Goal: Information Seeking & Learning: Learn about a topic

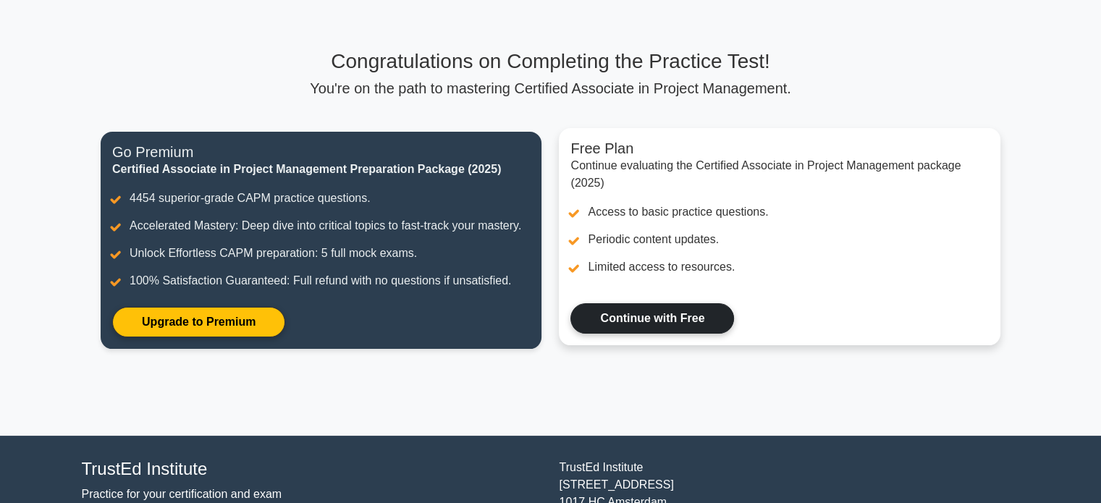
scroll to position [145, 0]
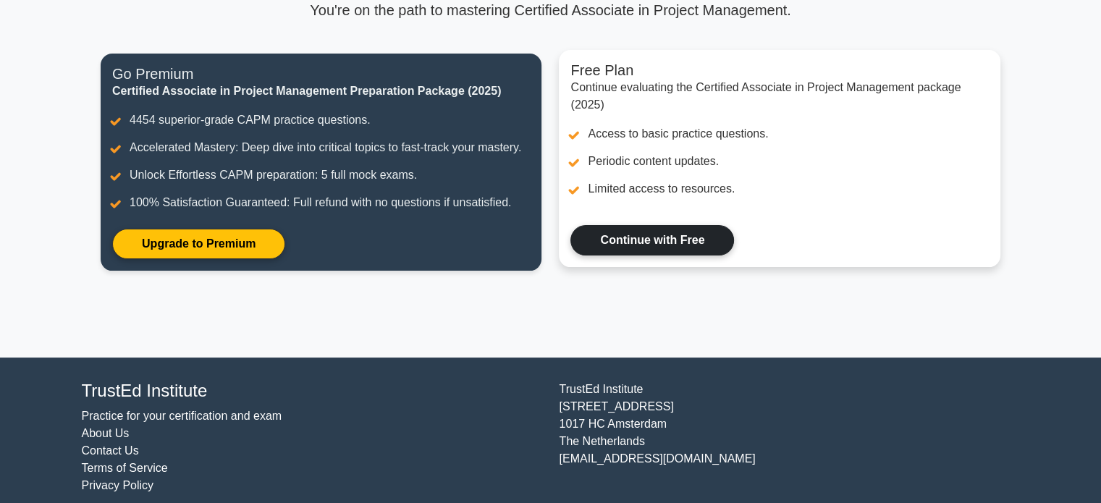
click at [639, 245] on link "Continue with Free" at bounding box center [652, 240] width 164 height 30
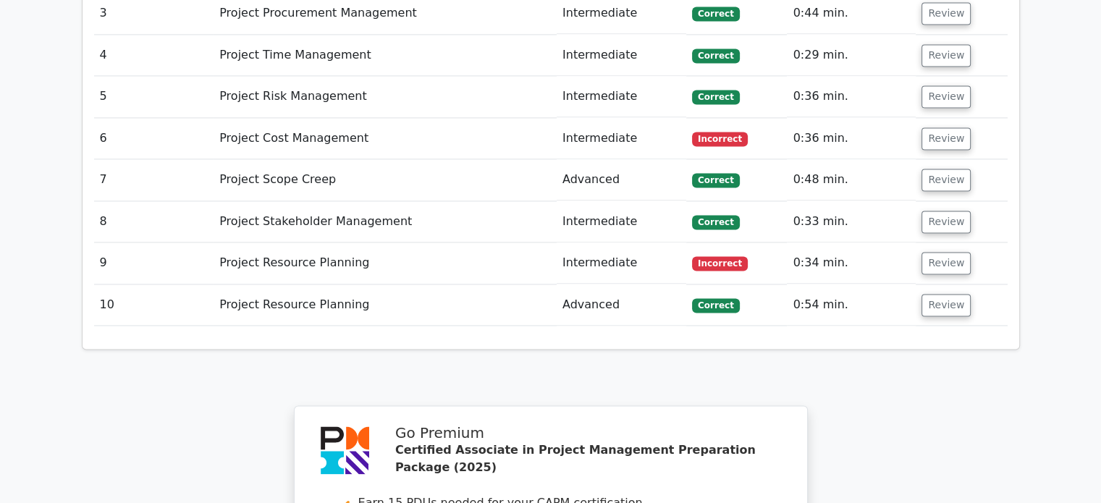
scroll to position [2553, 0]
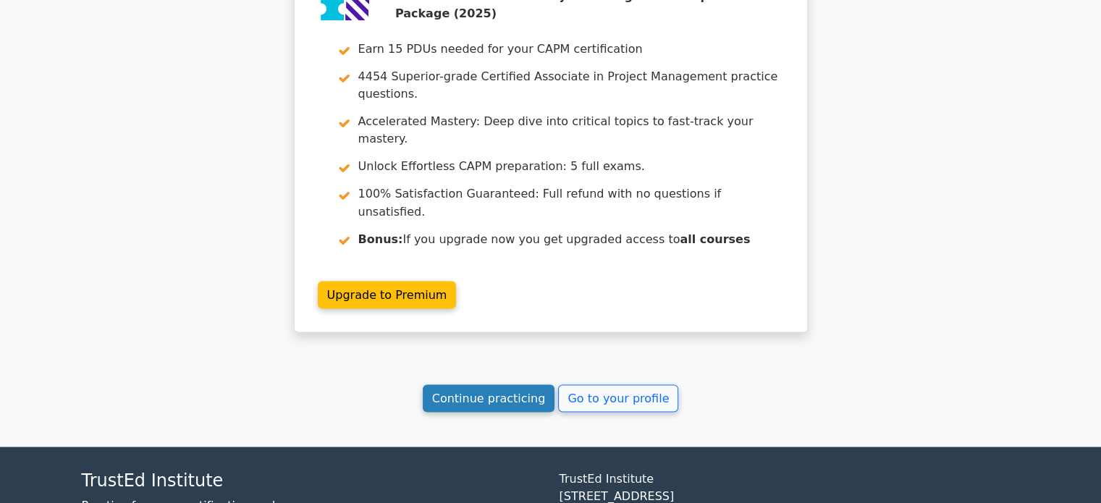
click at [502, 384] on link "Continue practicing" at bounding box center [489, 398] width 132 height 28
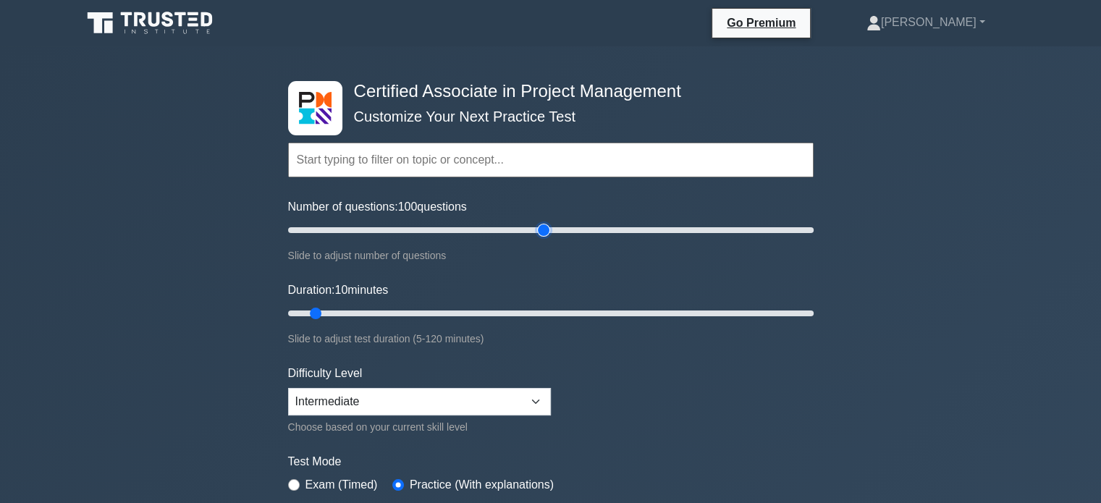
drag, startPoint x: 323, startPoint y: 228, endPoint x: 547, endPoint y: 234, distance: 224.5
type input "100"
click at [547, 234] on input "Number of questions: 100 questions" at bounding box center [551, 230] width 526 height 17
drag, startPoint x: 316, startPoint y: 312, endPoint x: 544, endPoint y: 320, distance: 228.2
type input "60"
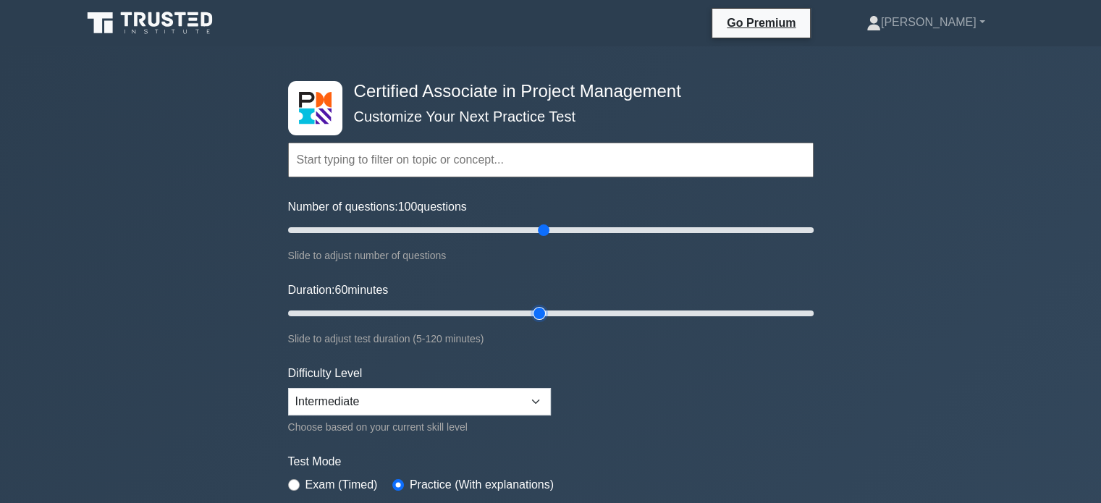
click at [544, 320] on input "Duration: 60 minutes" at bounding box center [551, 313] width 526 height 17
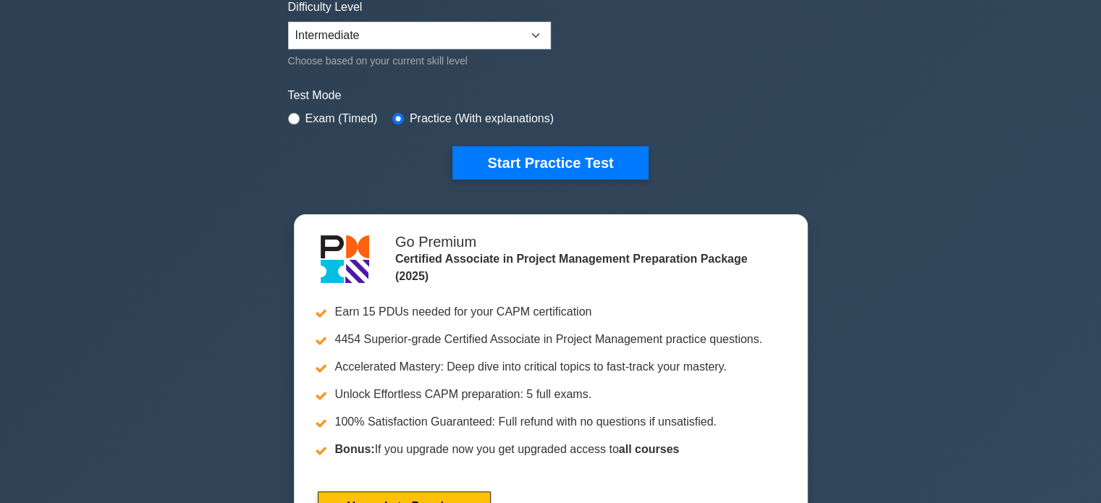
scroll to position [290, 0]
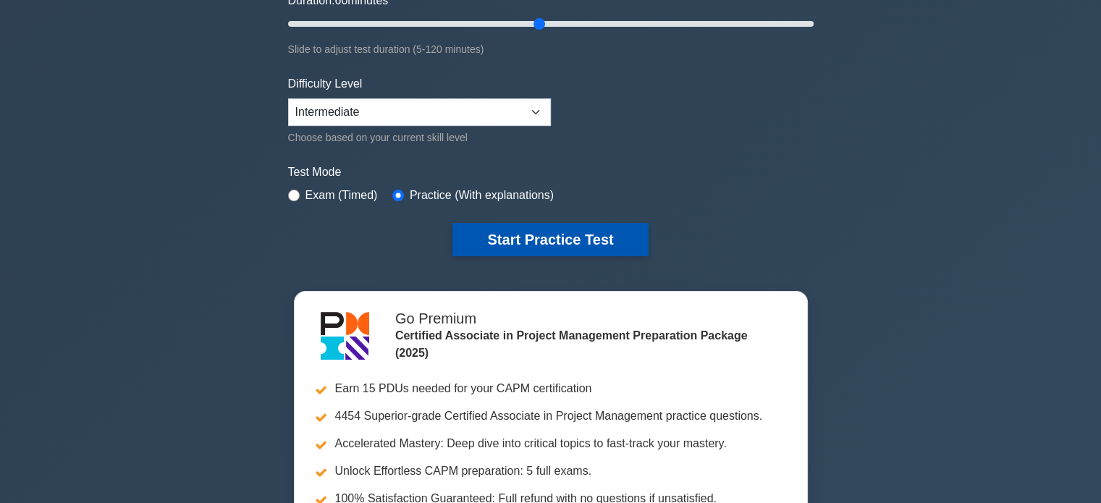
click at [533, 237] on button "Start Practice Test" at bounding box center [549, 239] width 195 height 33
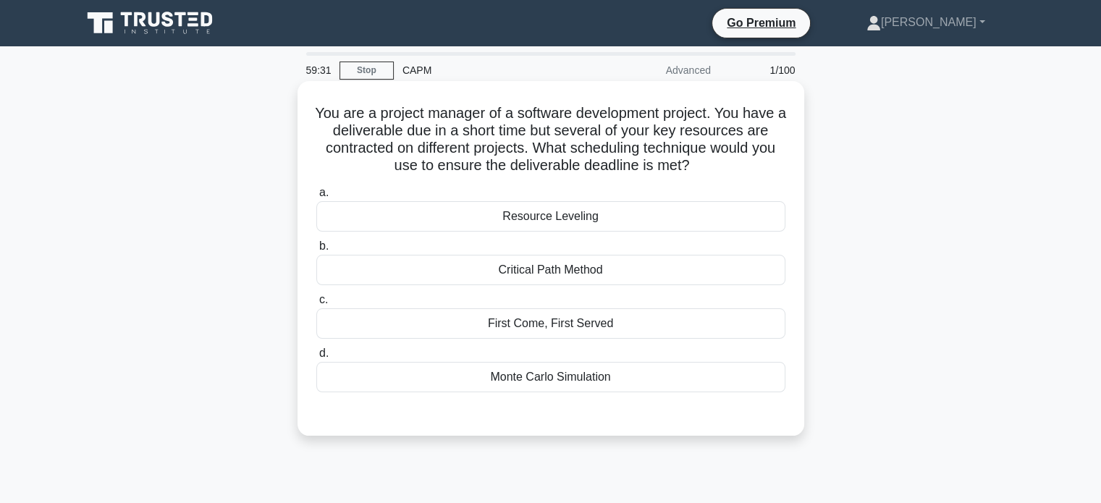
click at [534, 220] on div "Resource Leveling" at bounding box center [550, 216] width 469 height 30
click at [316, 198] on input "a. Resource Leveling" at bounding box center [316, 192] width 0 height 9
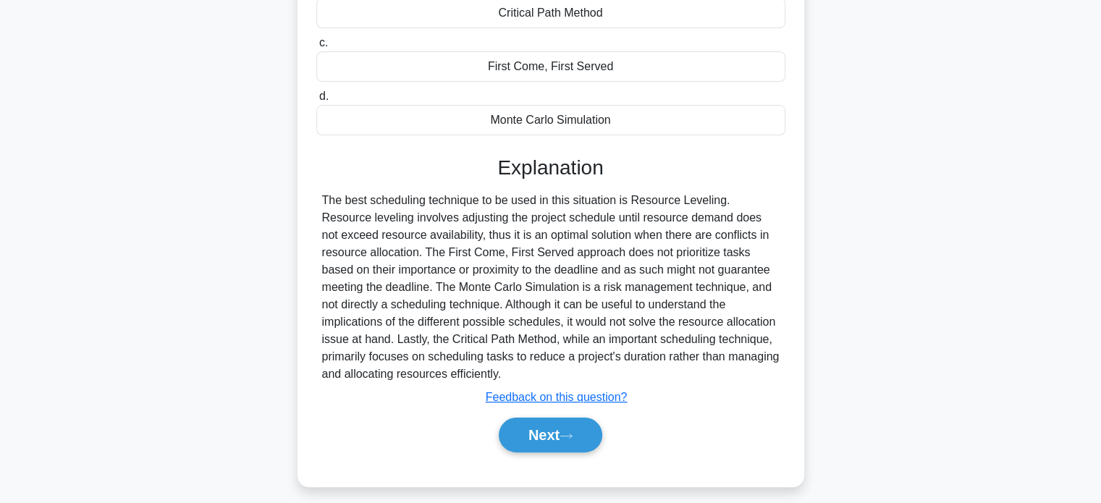
scroll to position [279, 0]
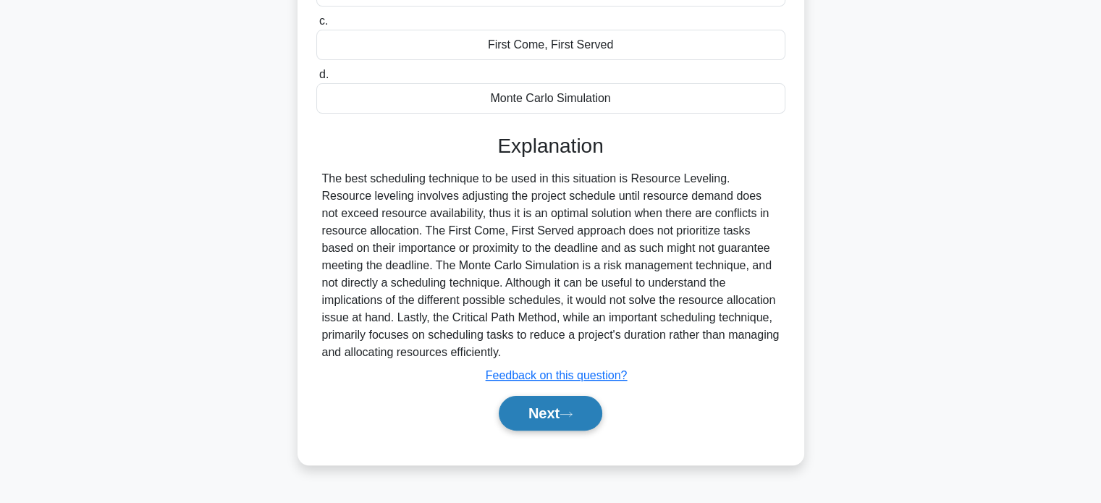
click at [548, 415] on button "Next" at bounding box center [551, 413] width 104 height 35
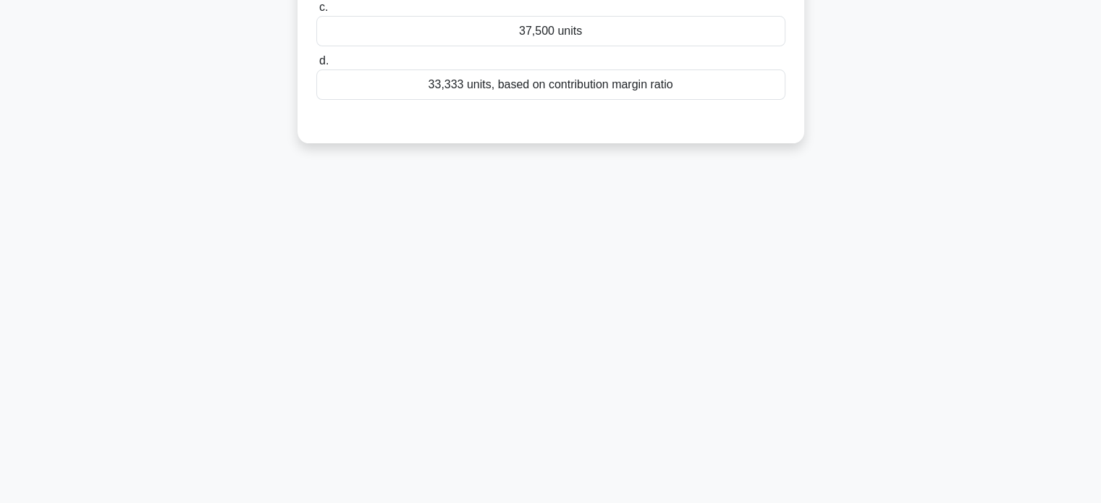
scroll to position [0, 0]
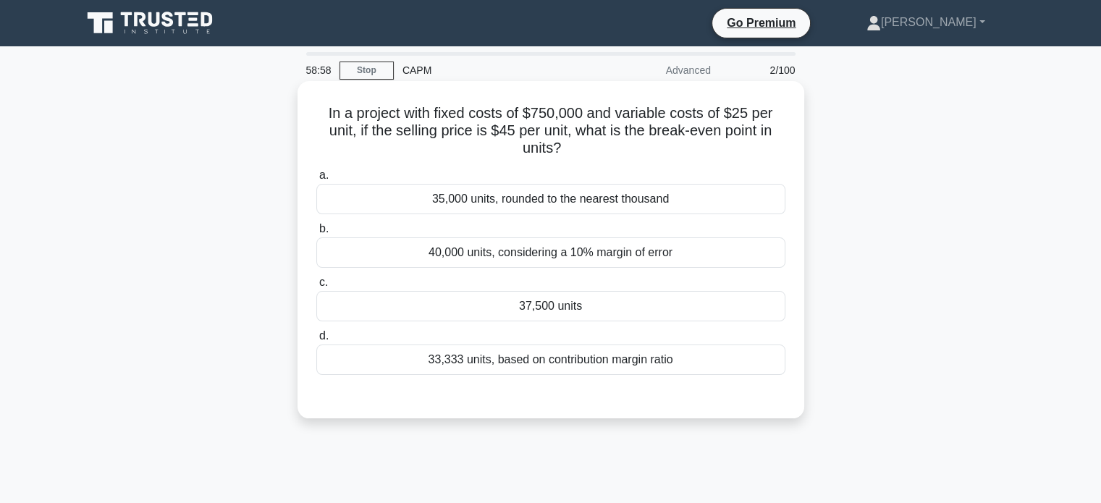
click at [565, 312] on div "37,500 units" at bounding box center [550, 306] width 469 height 30
click at [316, 287] on input "c. 37,500 units" at bounding box center [316, 282] width 0 height 9
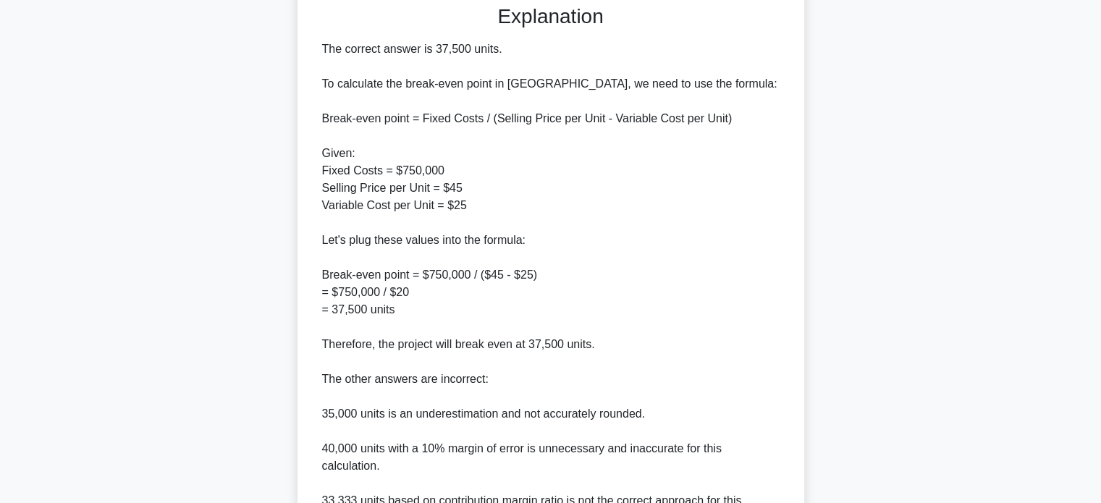
scroll to position [527, 0]
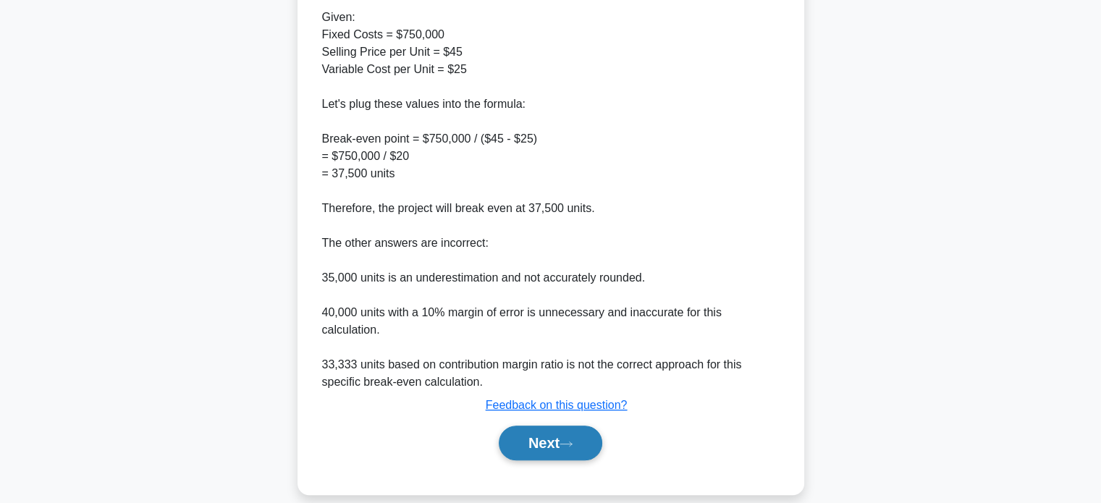
click at [539, 426] on button "Next" at bounding box center [551, 443] width 104 height 35
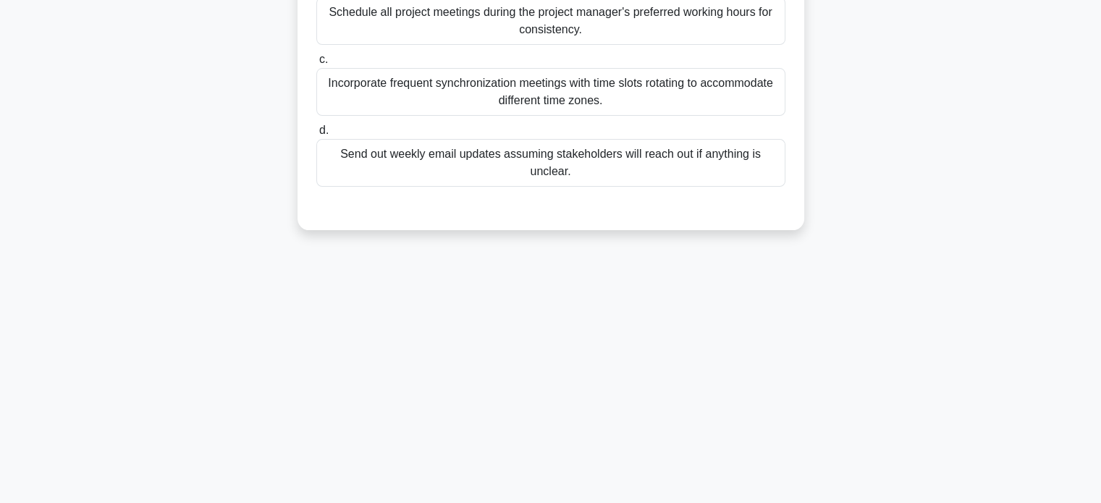
scroll to position [0, 0]
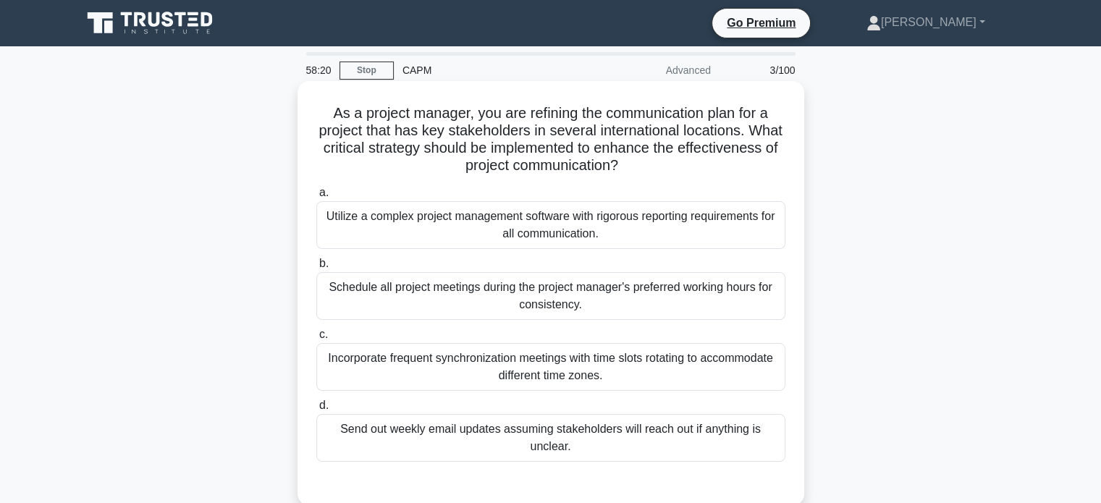
click at [516, 368] on div "Incorporate frequent synchronization meetings with time slots rotating to accom…" at bounding box center [550, 367] width 469 height 48
click at [316, 339] on input "c. Incorporate frequent synchronization meetings with time slots rotating to ac…" at bounding box center [316, 334] width 0 height 9
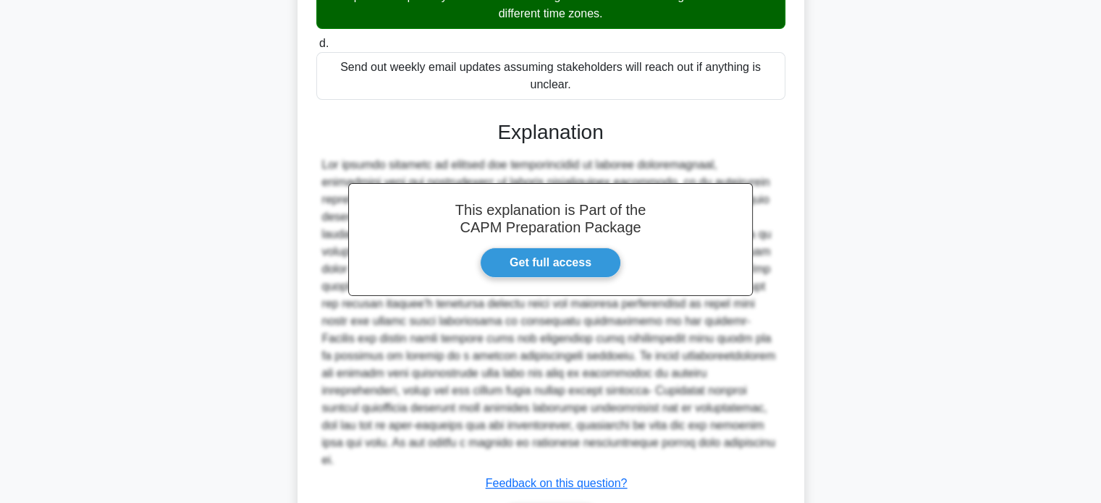
scroll to position [440, 0]
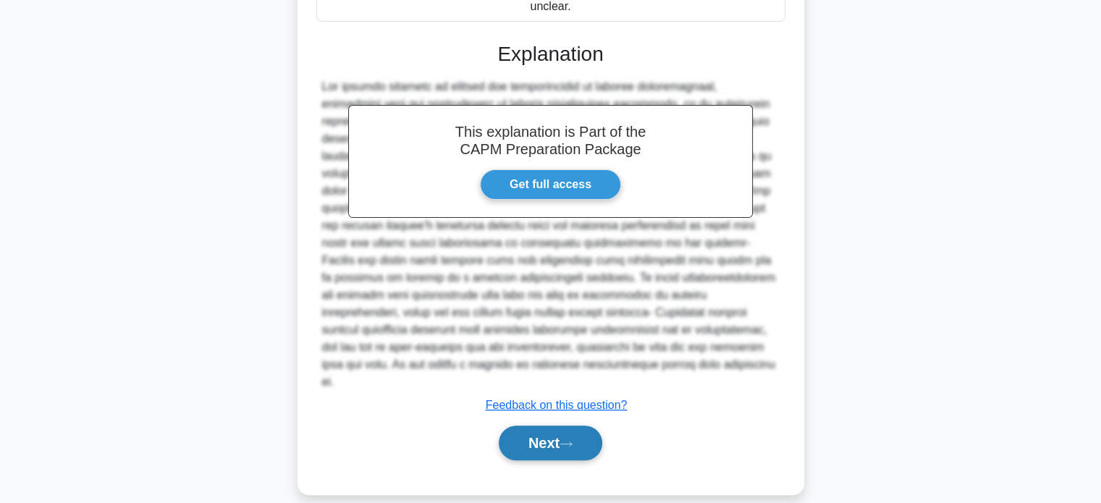
click at [540, 426] on button "Next" at bounding box center [551, 443] width 104 height 35
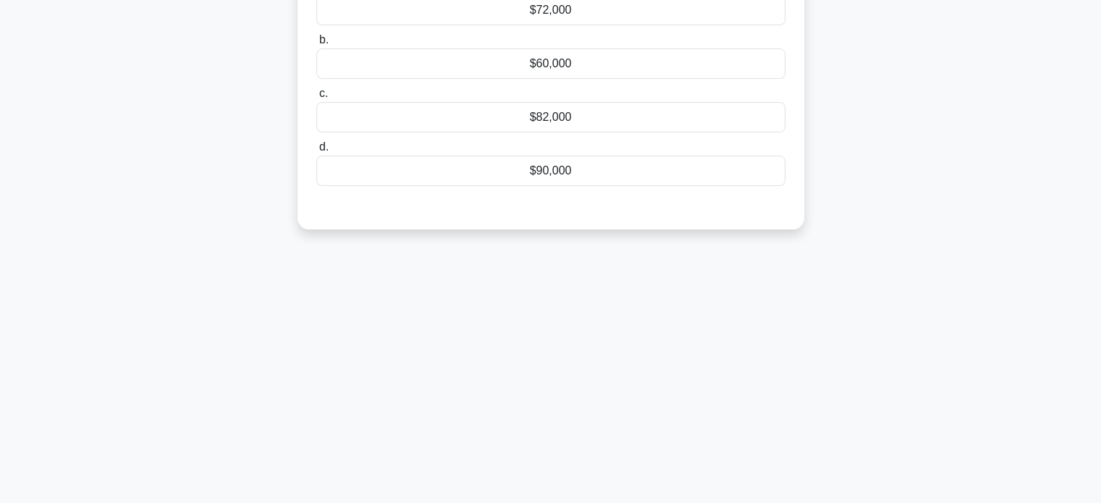
scroll to position [0, 0]
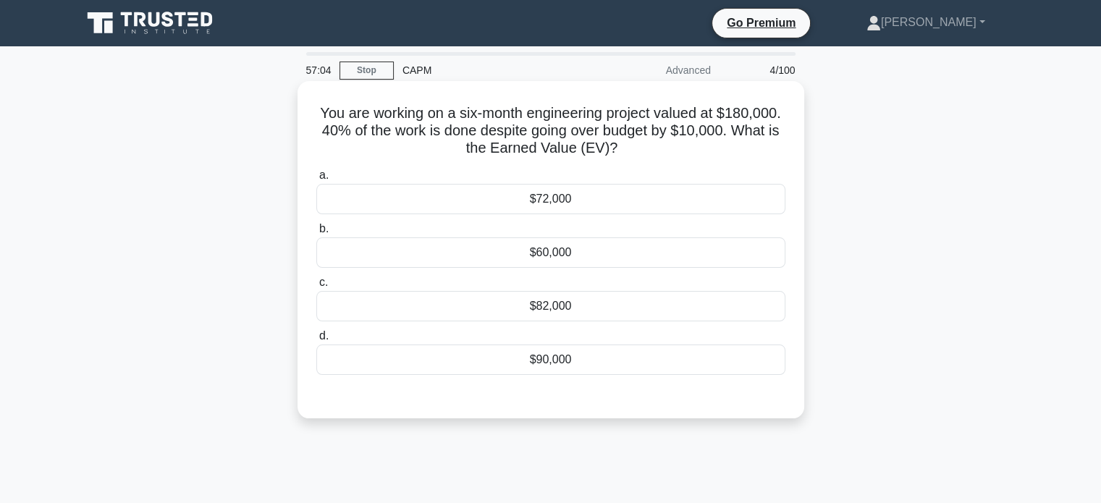
click at [559, 201] on div "$72,000" at bounding box center [550, 199] width 469 height 30
click at [316, 180] on input "a. $72,000" at bounding box center [316, 175] width 0 height 9
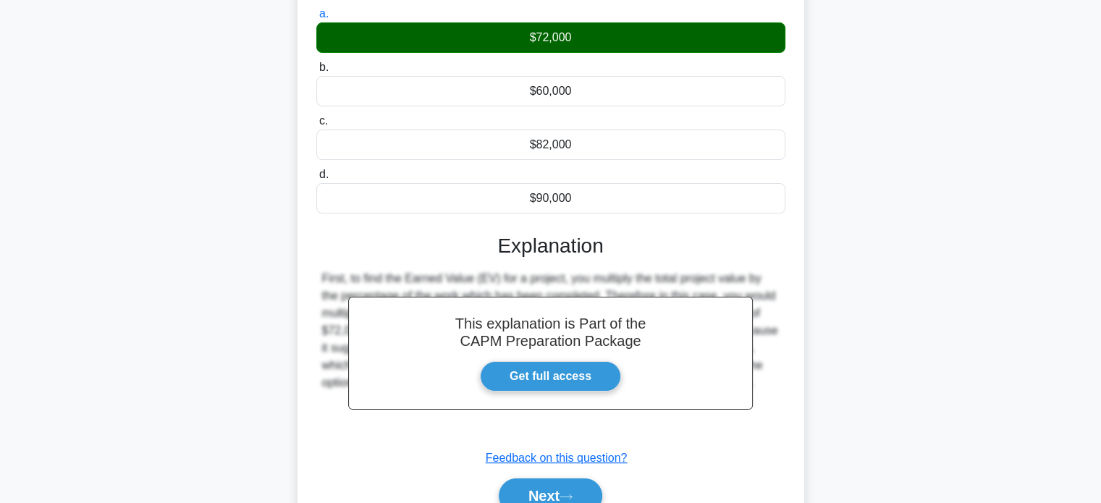
scroll to position [279, 0]
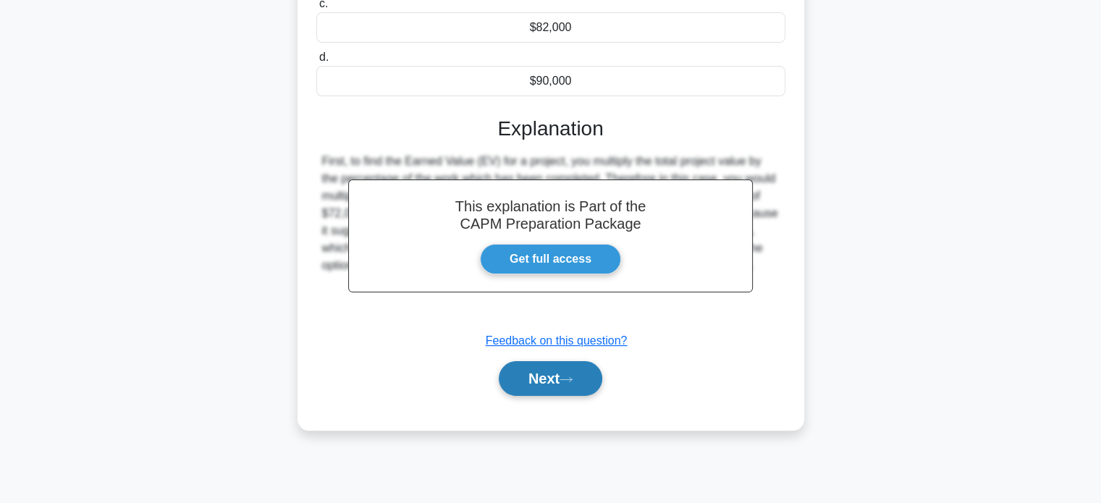
click at [549, 376] on button "Next" at bounding box center [551, 378] width 104 height 35
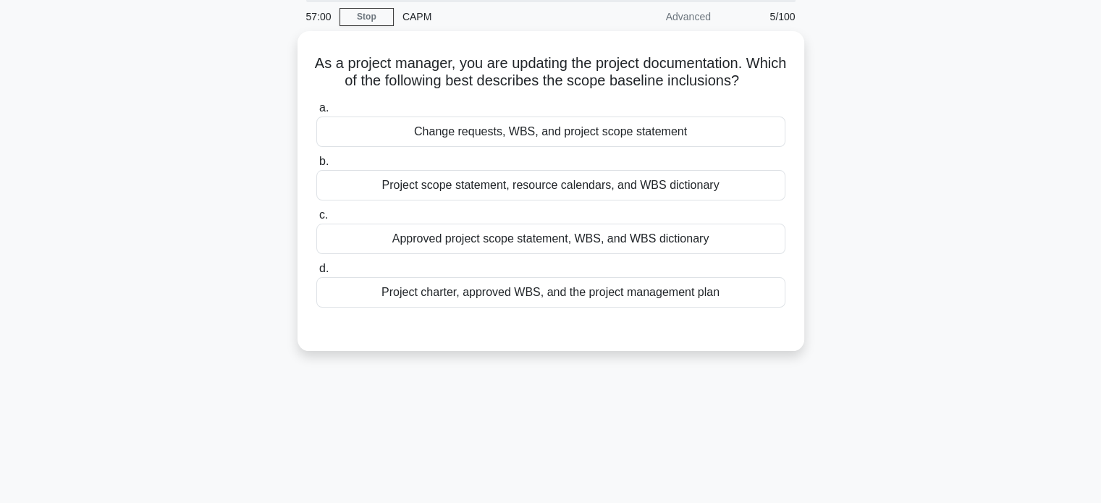
scroll to position [0, 0]
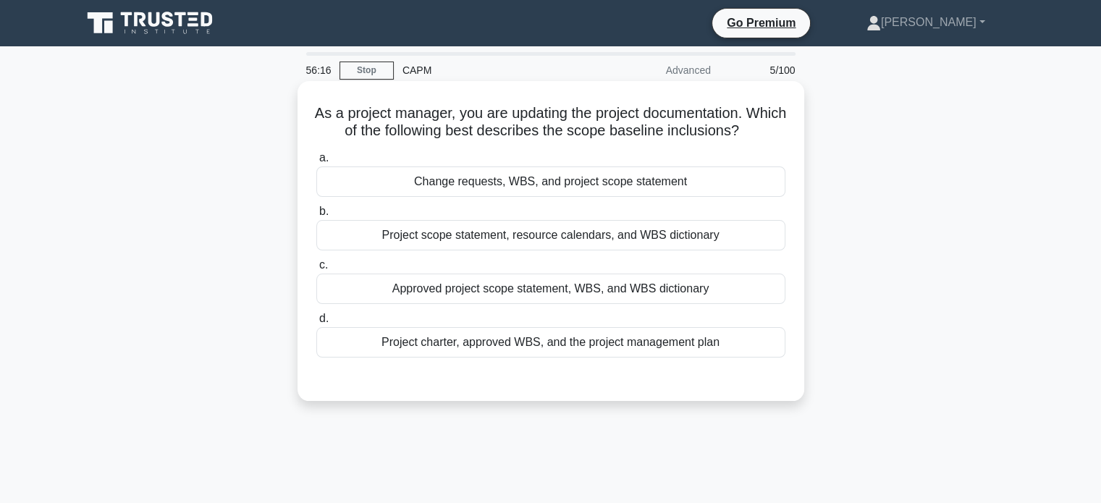
click at [538, 187] on div "Change requests, WBS, and project scope statement" at bounding box center [550, 181] width 469 height 30
click at [316, 163] on input "a. Change requests, WBS, and project scope statement" at bounding box center [316, 157] width 0 height 9
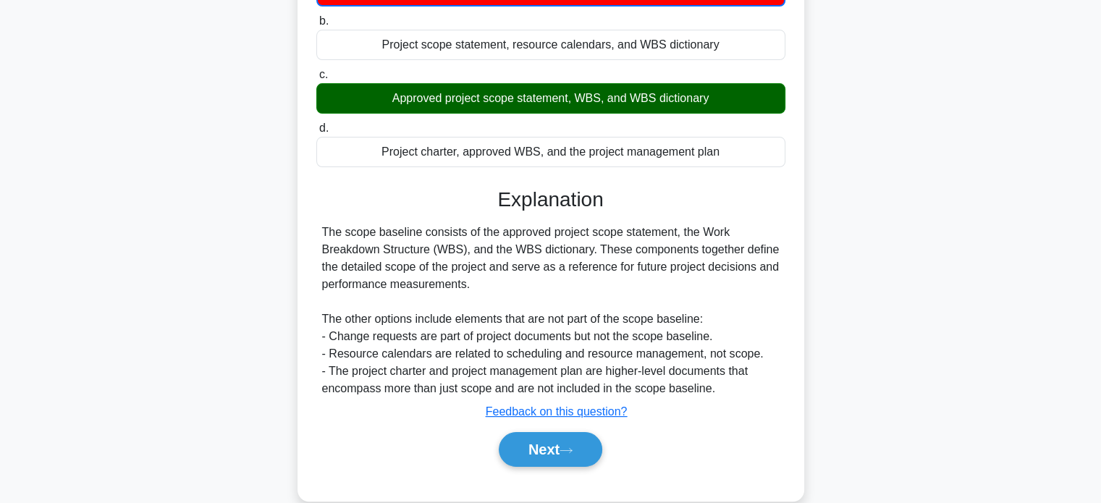
scroll to position [217, 0]
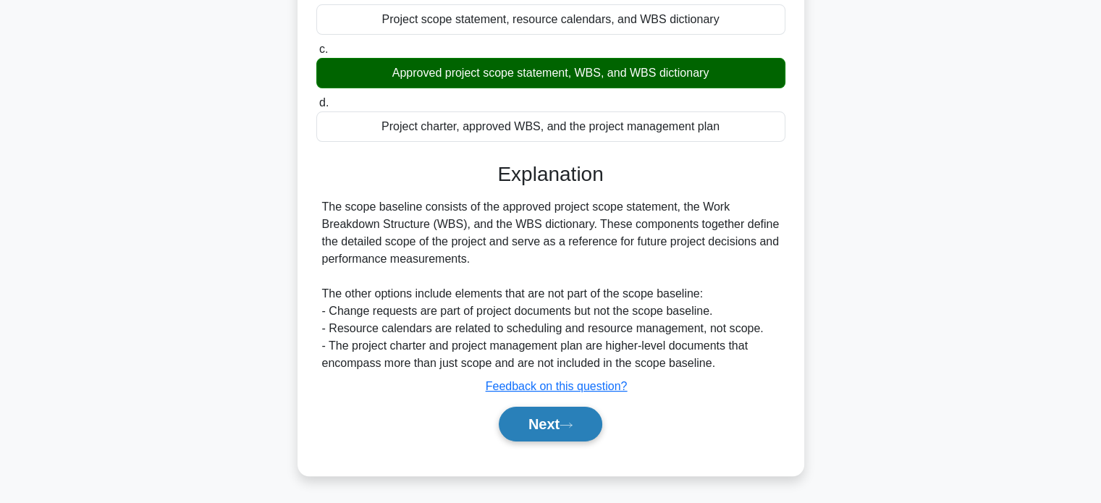
click at [562, 426] on button "Next" at bounding box center [551, 424] width 104 height 35
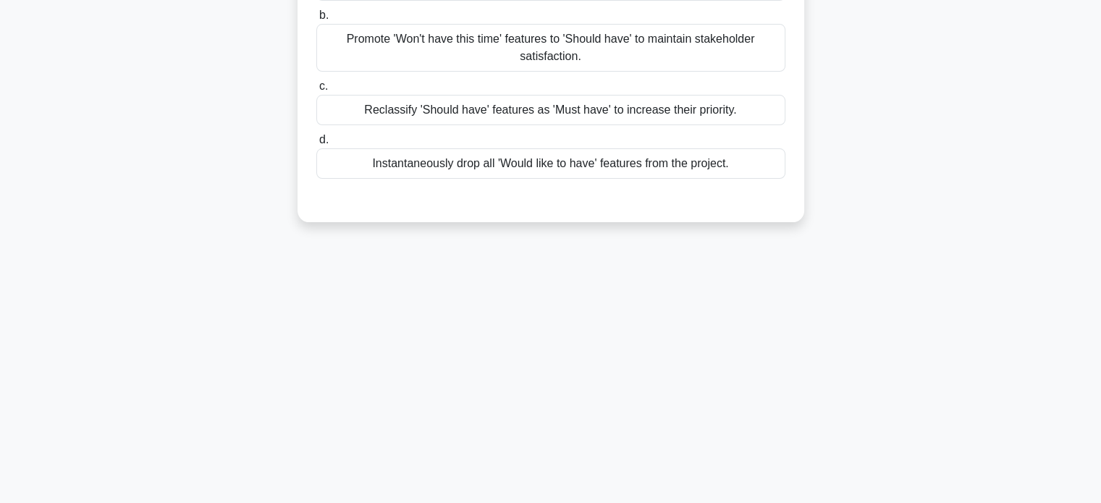
scroll to position [0, 0]
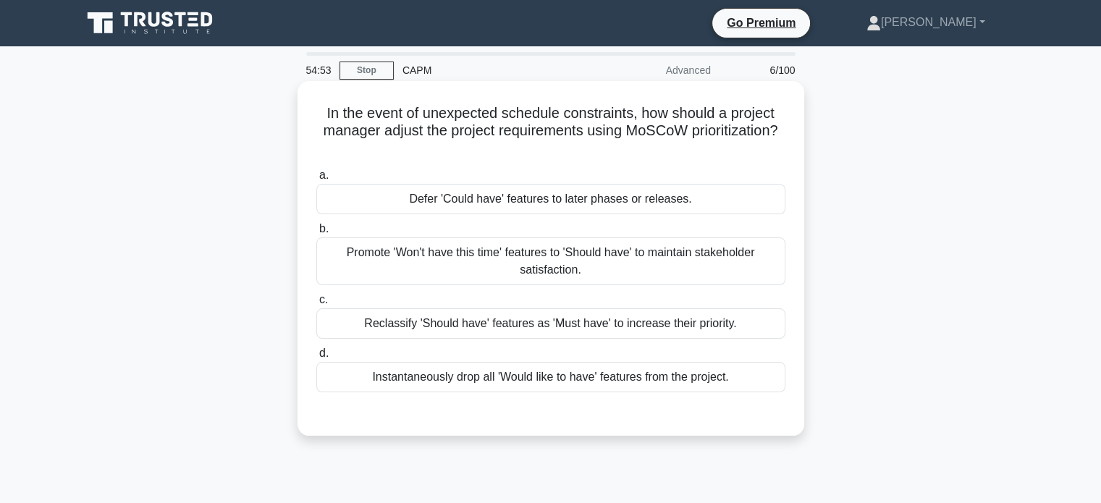
click at [530, 203] on div "Defer 'Could have' features to later phases or releases." at bounding box center [550, 199] width 469 height 30
click at [316, 180] on input "a. Defer 'Could have' features to later phases or releases." at bounding box center [316, 175] width 0 height 9
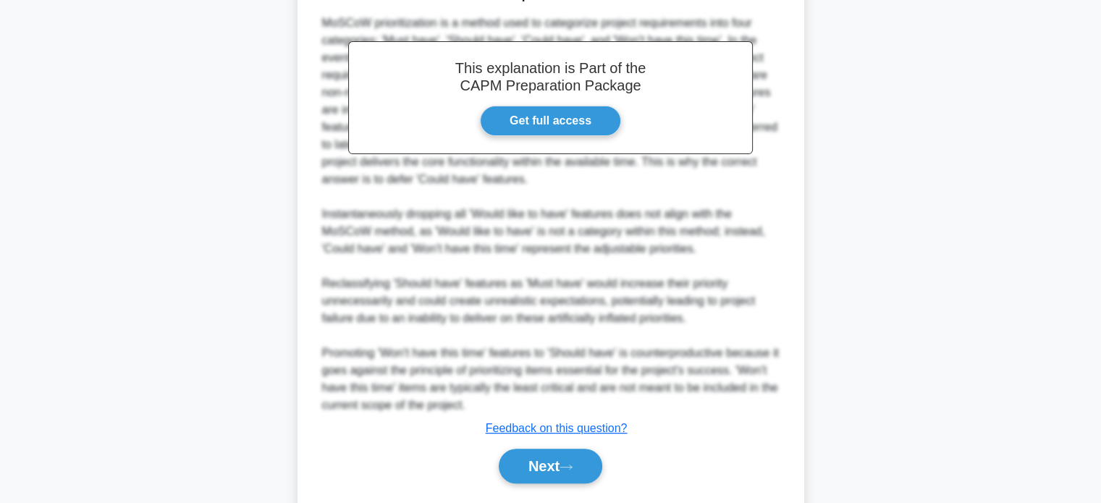
scroll to position [475, 0]
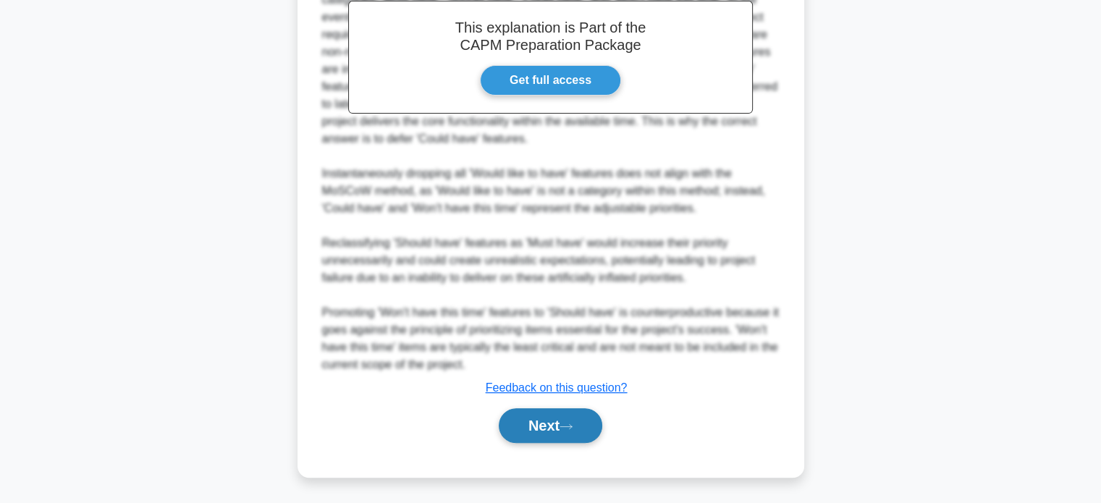
click at [550, 422] on button "Next" at bounding box center [551, 425] width 104 height 35
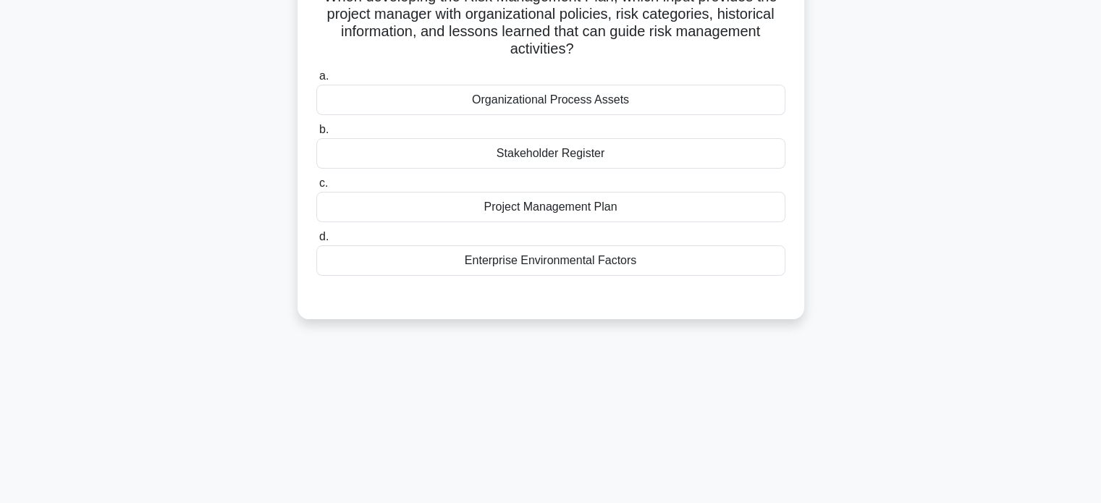
scroll to position [0, 0]
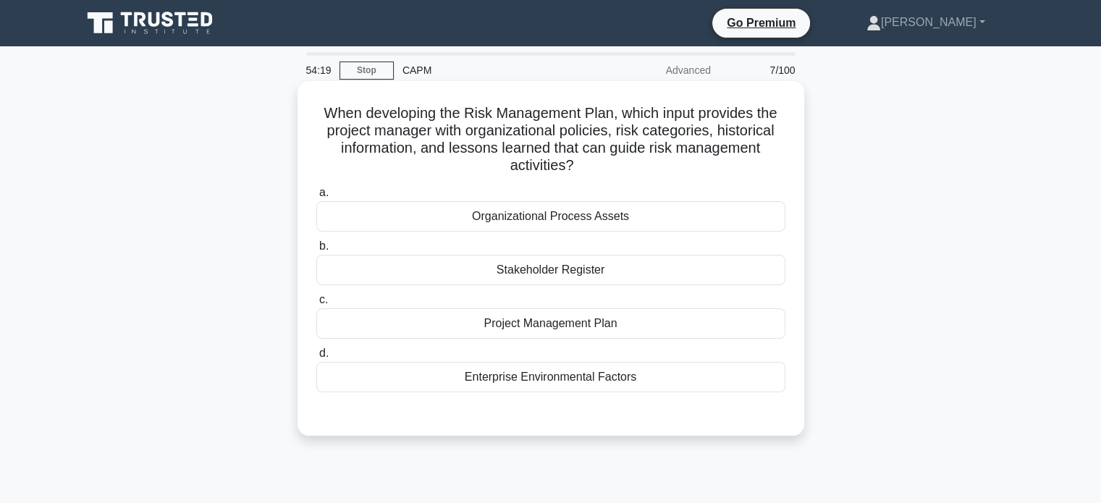
click at [575, 219] on div "Organizational Process Assets" at bounding box center [550, 216] width 469 height 30
click at [316, 198] on input "a. Organizational Process Assets" at bounding box center [316, 192] width 0 height 9
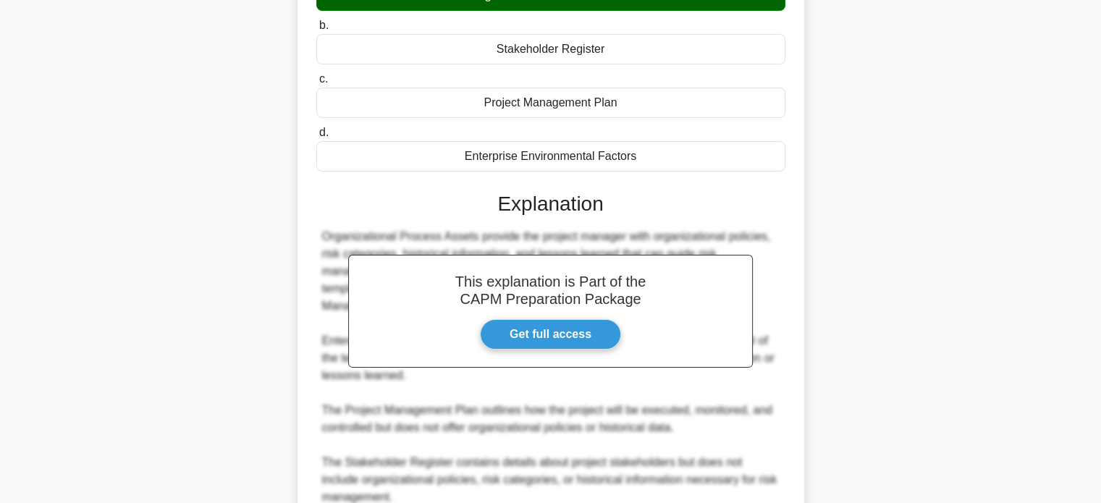
scroll to position [353, 0]
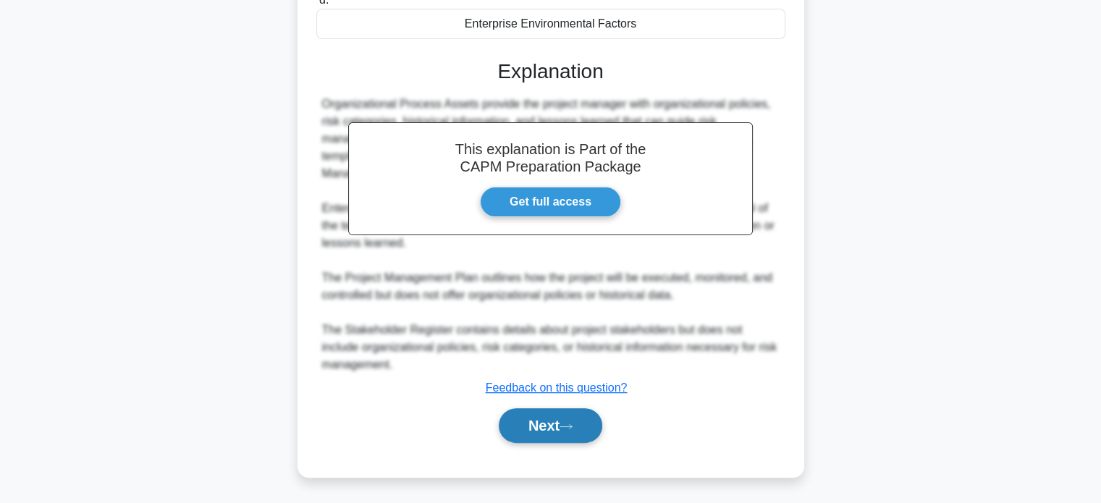
click at [565, 428] on icon at bounding box center [566, 427] width 13 height 8
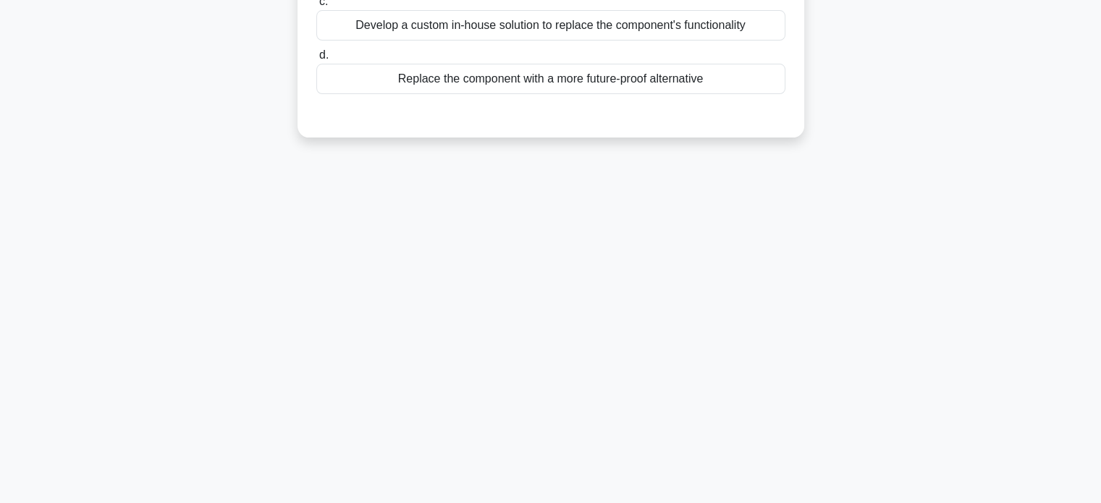
scroll to position [0, 0]
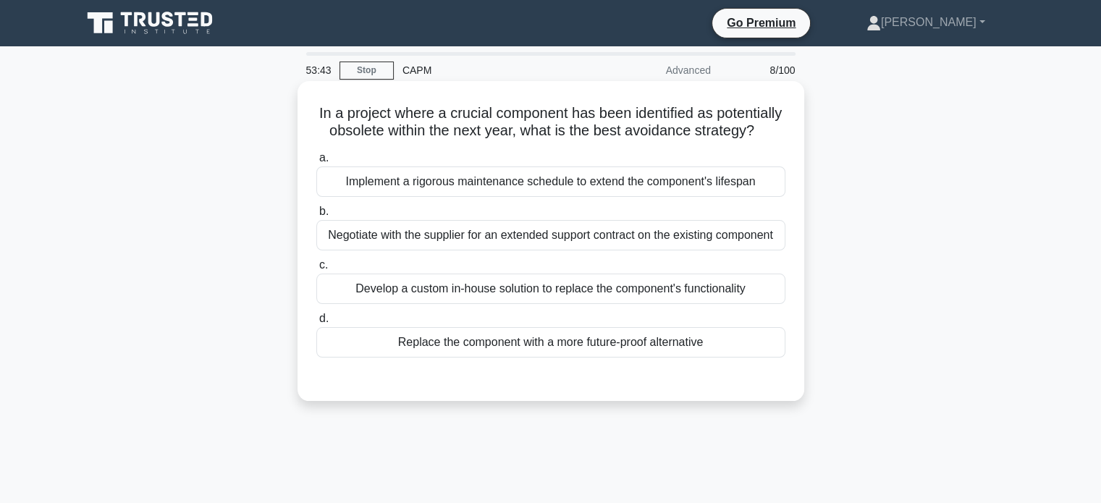
click at [637, 358] on div "Replace the component with a more future-proof alternative" at bounding box center [550, 342] width 469 height 30
click at [316, 324] on input "d. Replace the component with a more future-proof alternative" at bounding box center [316, 318] width 0 height 9
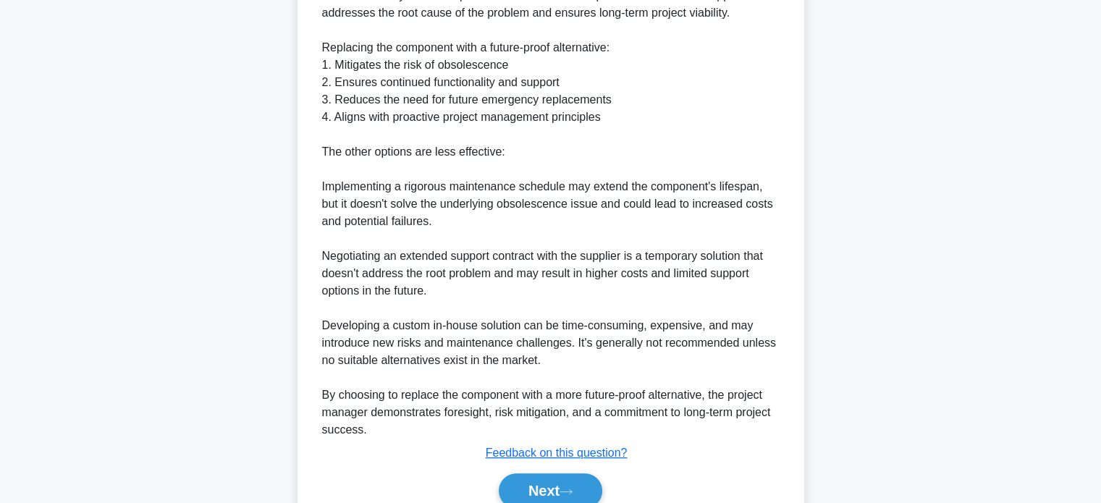
scroll to position [527, 0]
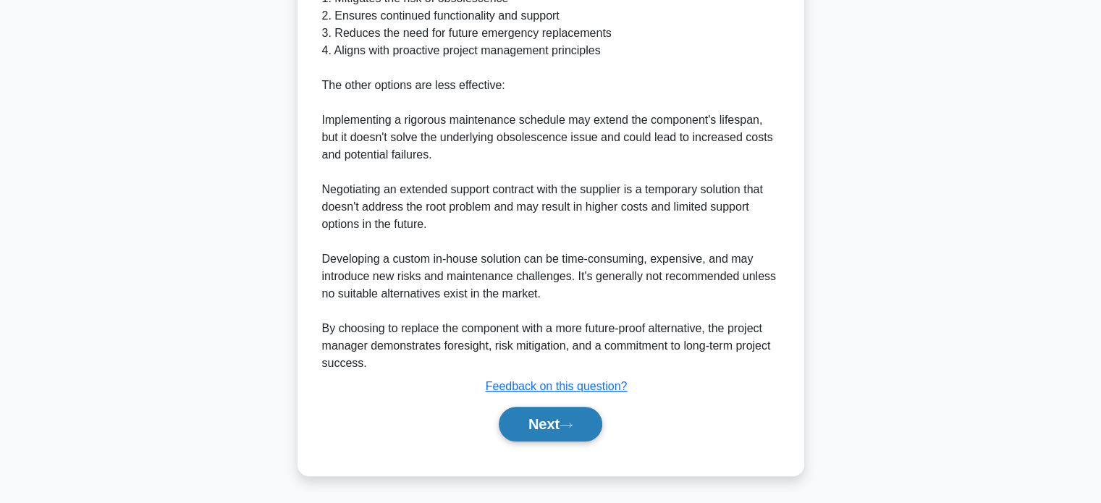
click at [560, 423] on button "Next" at bounding box center [551, 424] width 104 height 35
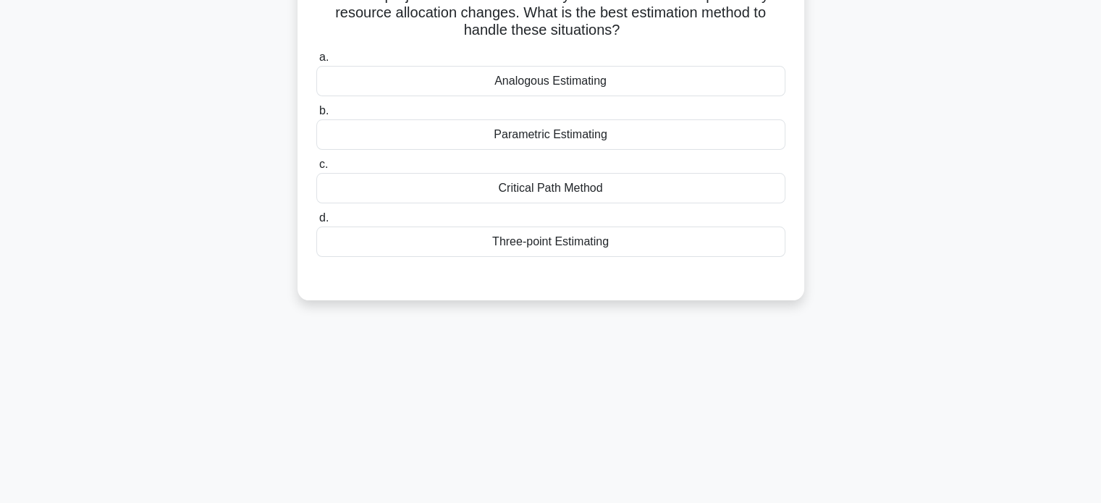
scroll to position [0, 0]
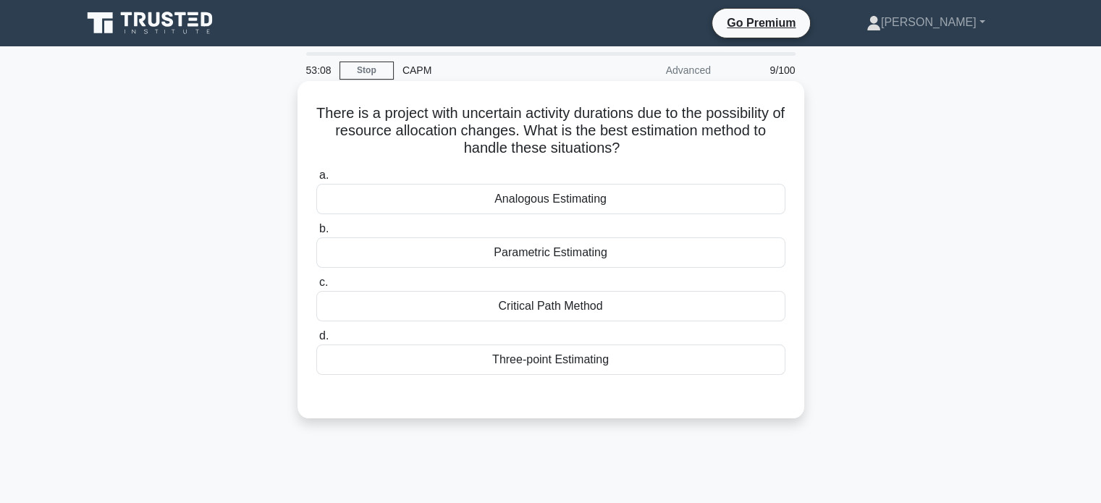
click at [578, 257] on div "Parametric Estimating" at bounding box center [550, 252] width 469 height 30
click at [316, 234] on input "b. Parametric Estimating" at bounding box center [316, 228] width 0 height 9
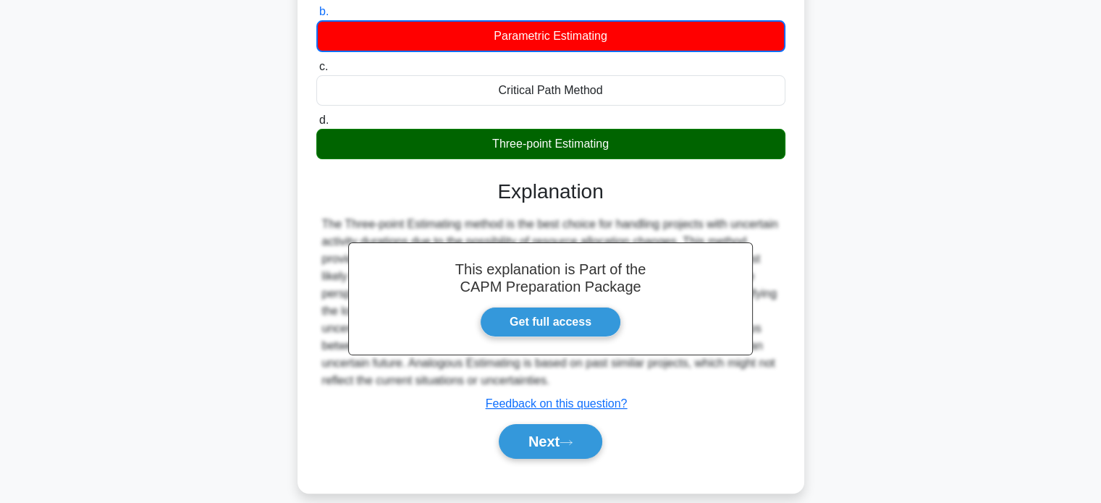
scroll to position [279, 0]
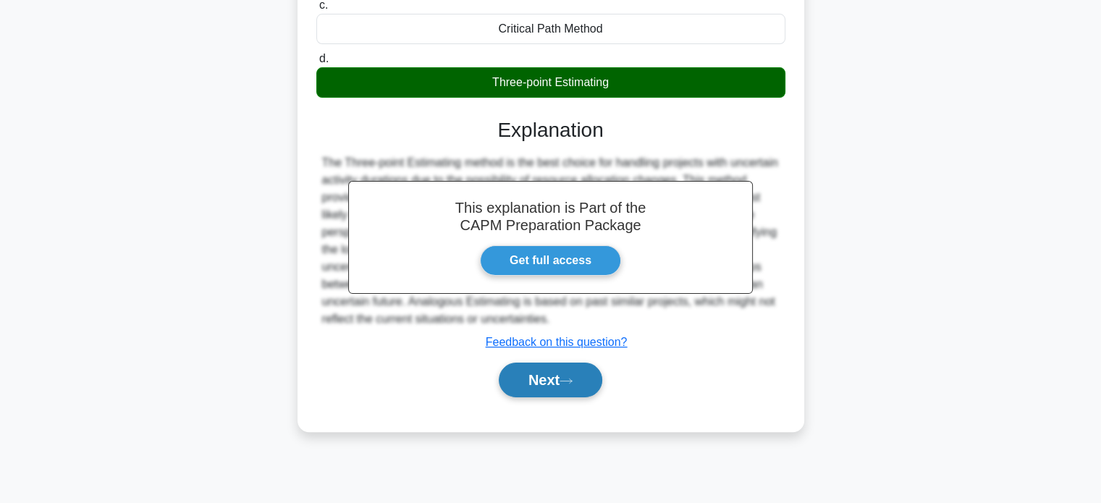
click at [549, 379] on button "Next" at bounding box center [551, 380] width 104 height 35
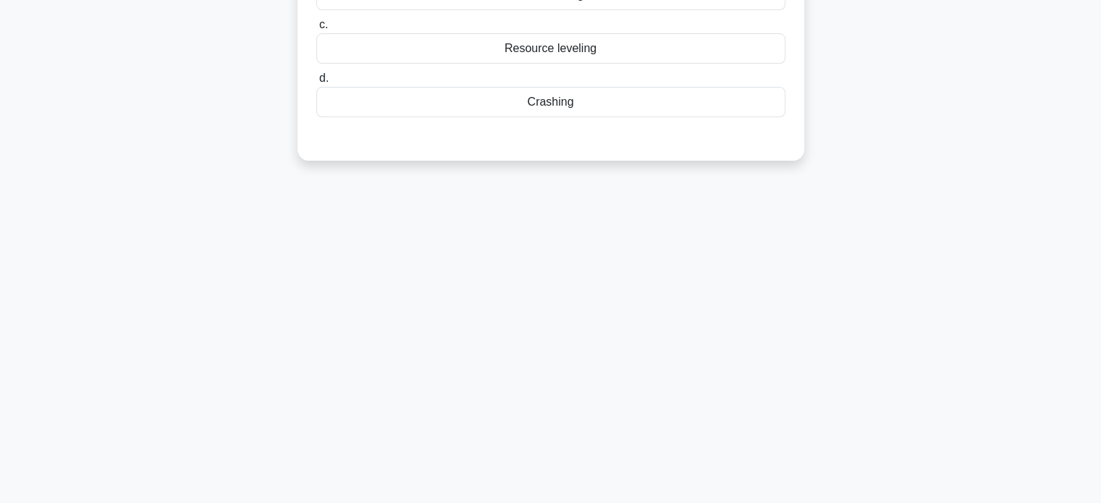
scroll to position [0, 0]
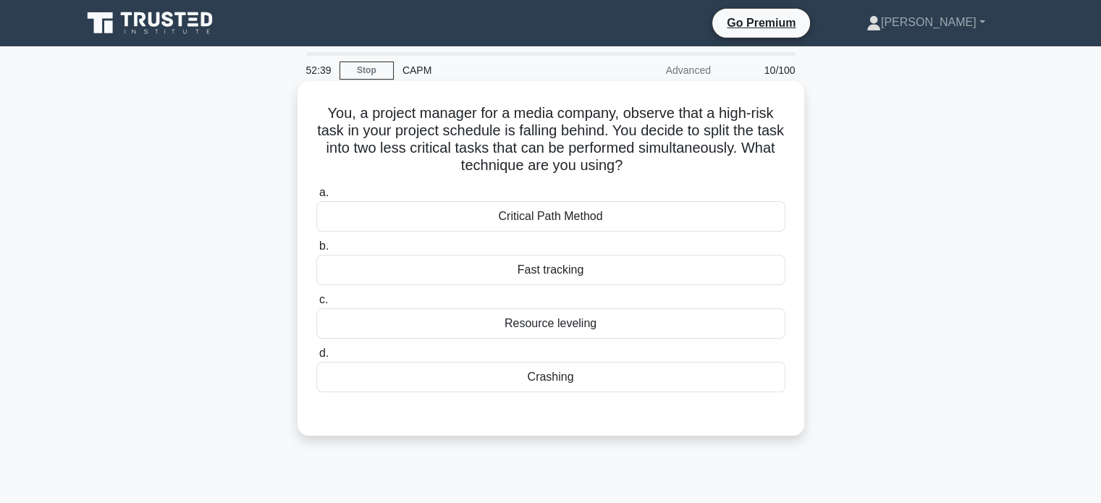
click at [517, 277] on div "Fast tracking" at bounding box center [550, 270] width 469 height 30
click at [316, 251] on input "b. Fast tracking" at bounding box center [316, 246] width 0 height 9
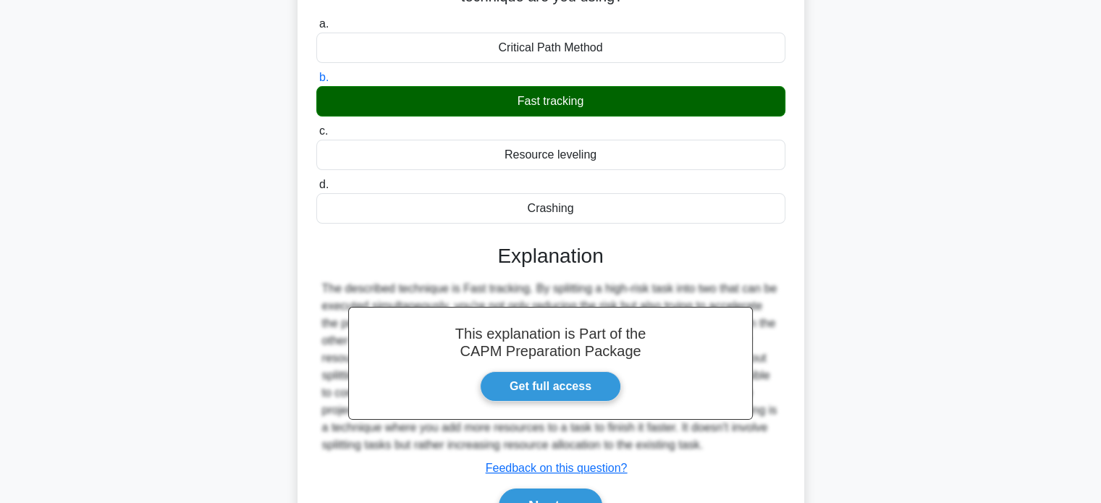
scroll to position [279, 0]
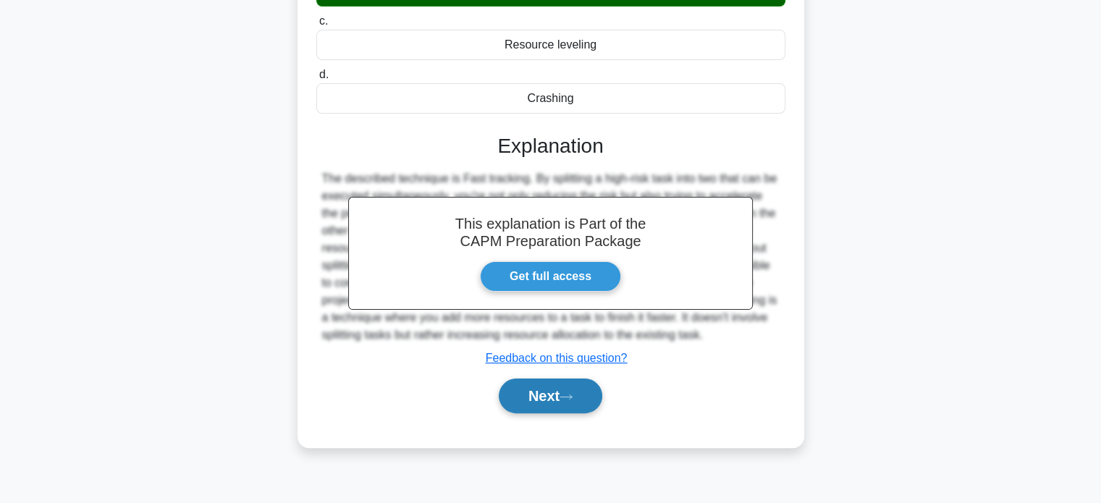
click at [528, 396] on button "Next" at bounding box center [551, 396] width 104 height 35
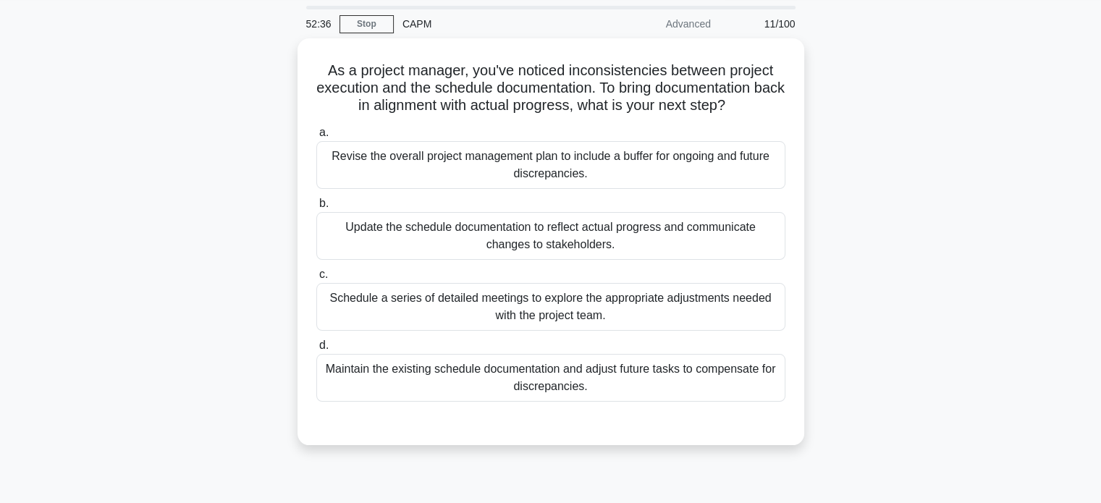
scroll to position [72, 0]
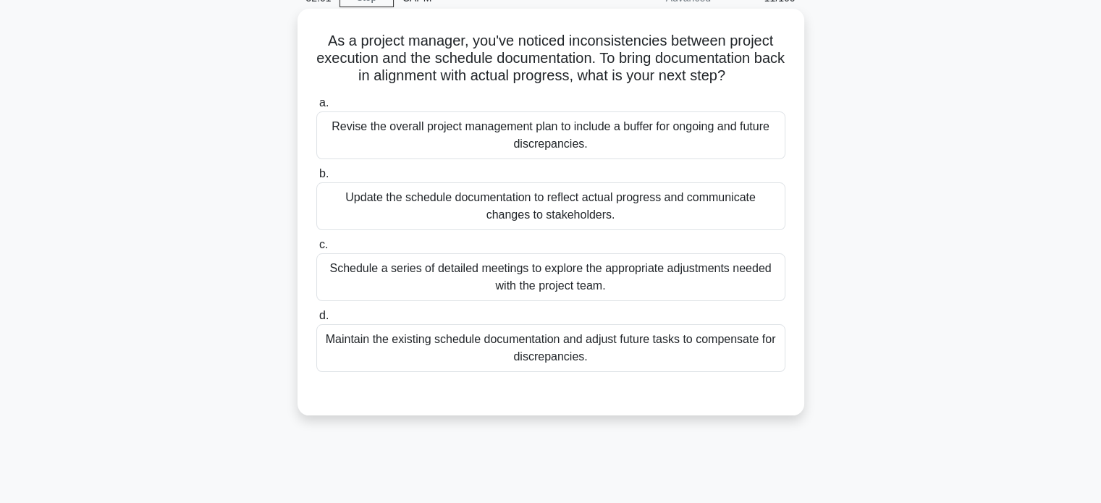
click at [588, 207] on div "Update the schedule documentation to reflect actual progress and communicate ch…" at bounding box center [550, 206] width 469 height 48
click at [316, 179] on input "b. Update the schedule documentation to reflect actual progress and communicate…" at bounding box center [316, 173] width 0 height 9
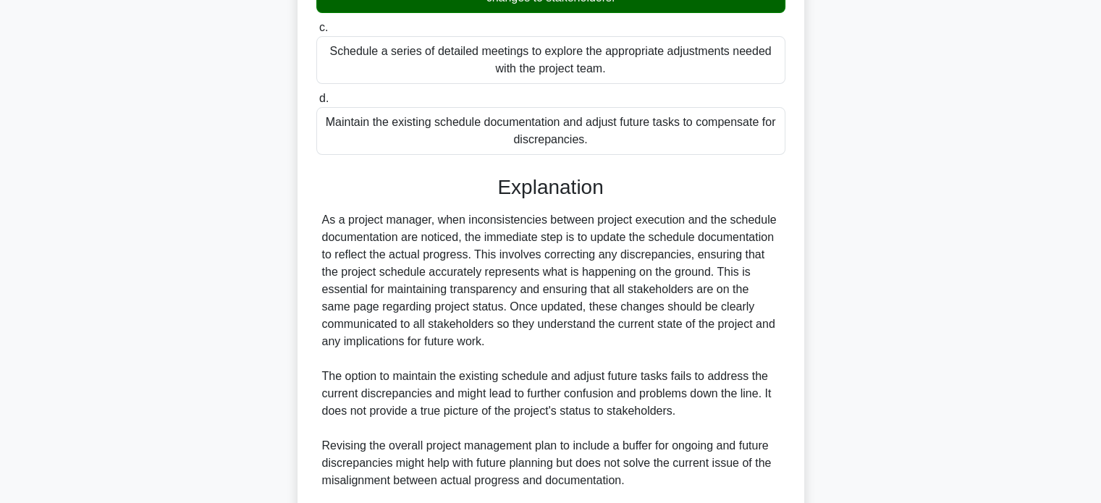
scroll to position [492, 0]
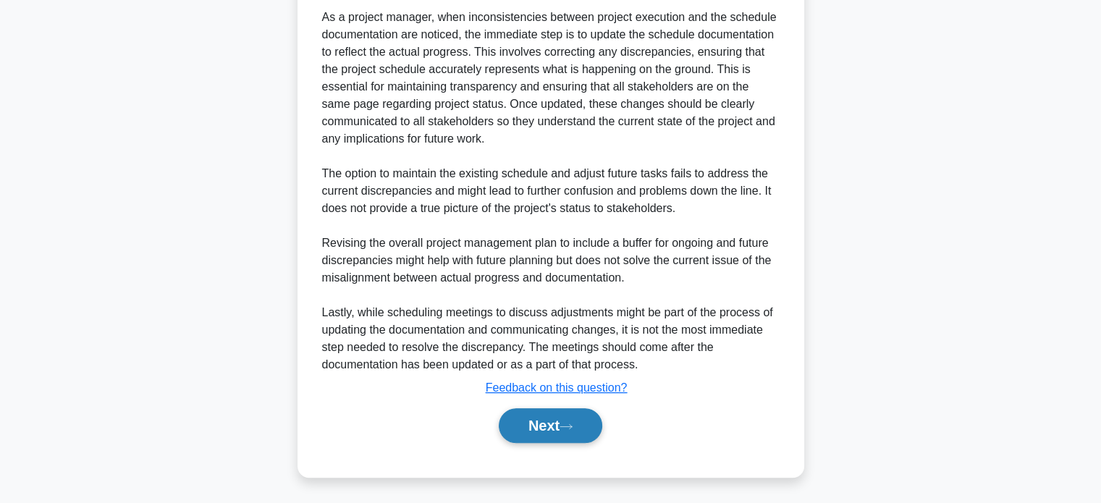
click at [556, 426] on button "Next" at bounding box center [551, 425] width 104 height 35
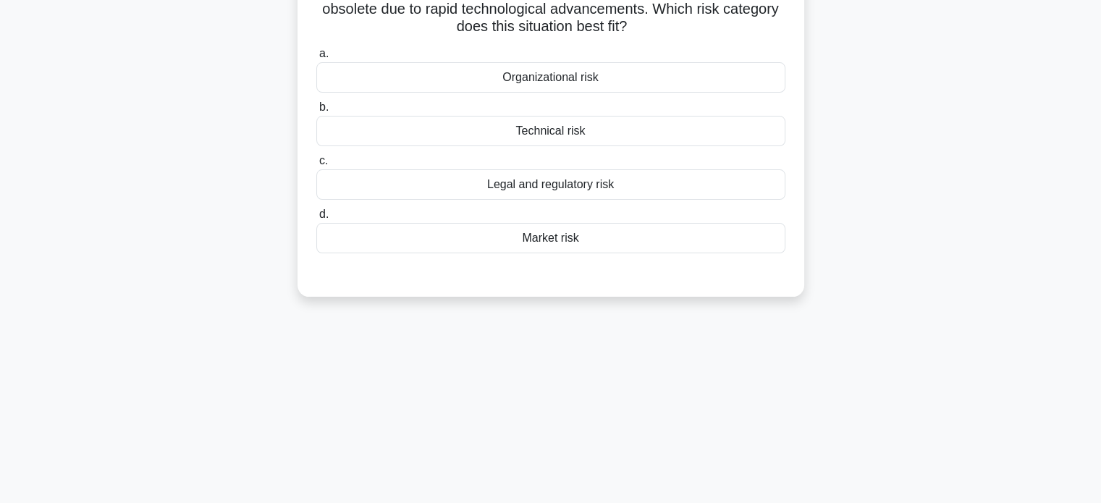
scroll to position [0, 0]
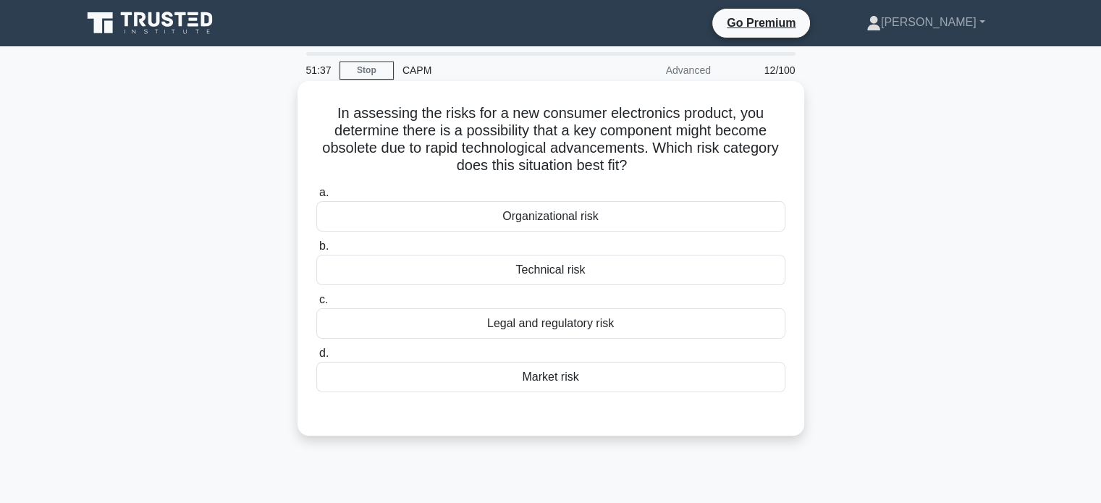
click at [554, 268] on div "Technical risk" at bounding box center [550, 270] width 469 height 30
click at [316, 251] on input "b. Technical risk" at bounding box center [316, 246] width 0 height 9
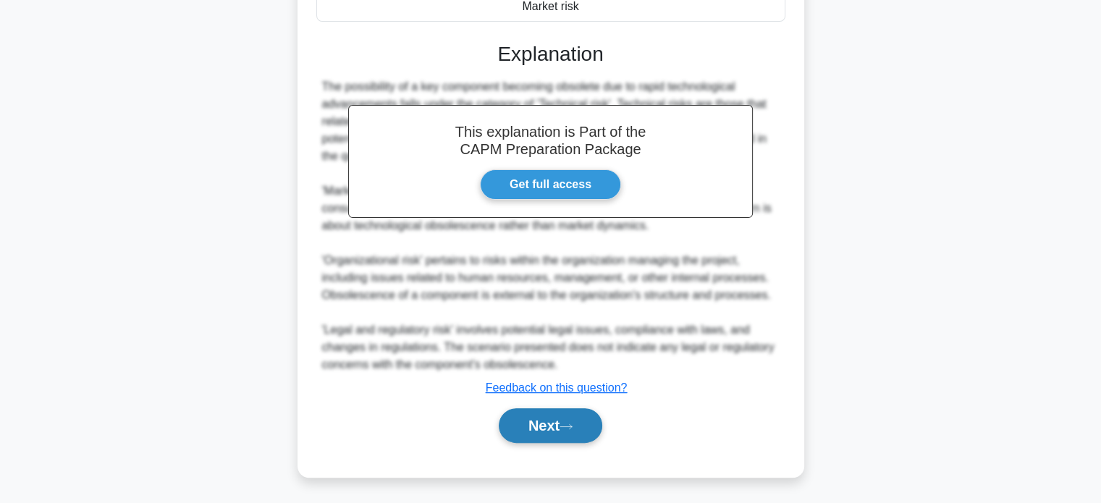
click at [562, 426] on button "Next" at bounding box center [551, 425] width 104 height 35
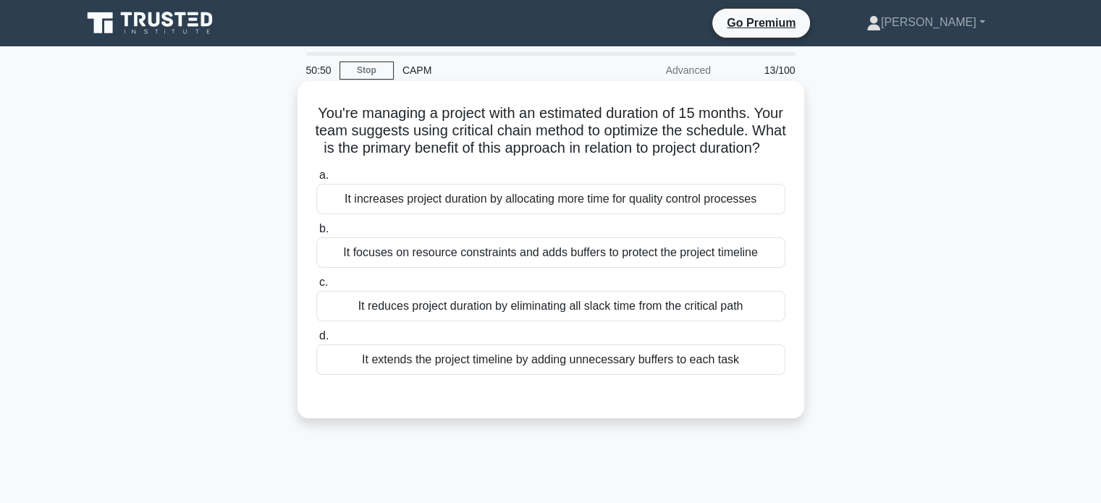
click at [704, 321] on div "It reduces project duration by eliminating all slack time from the critical path" at bounding box center [550, 306] width 469 height 30
click at [316, 287] on input "c. It reduces project duration by eliminating all slack time from the critical …" at bounding box center [316, 282] width 0 height 9
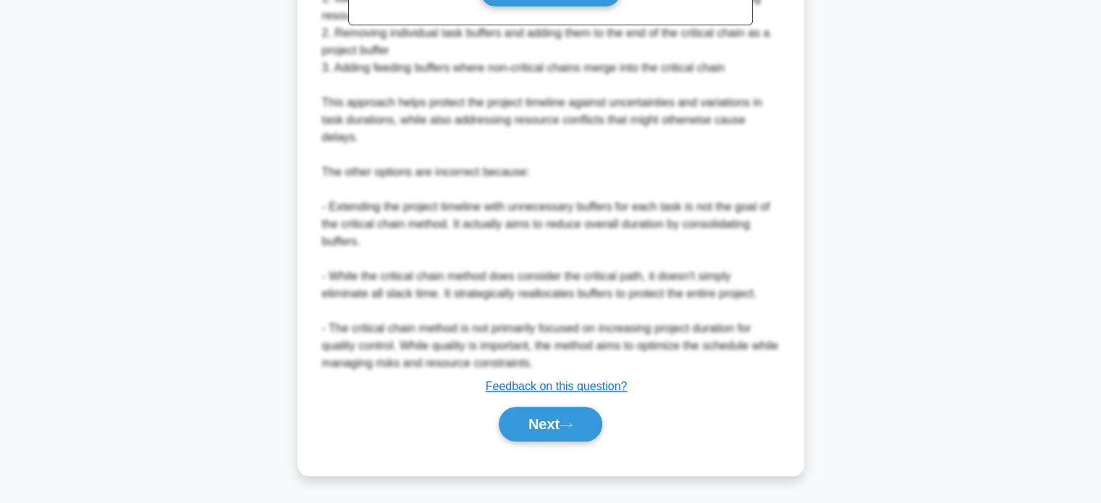
scroll to position [563, 0]
click at [559, 439] on button "Next" at bounding box center [551, 424] width 104 height 35
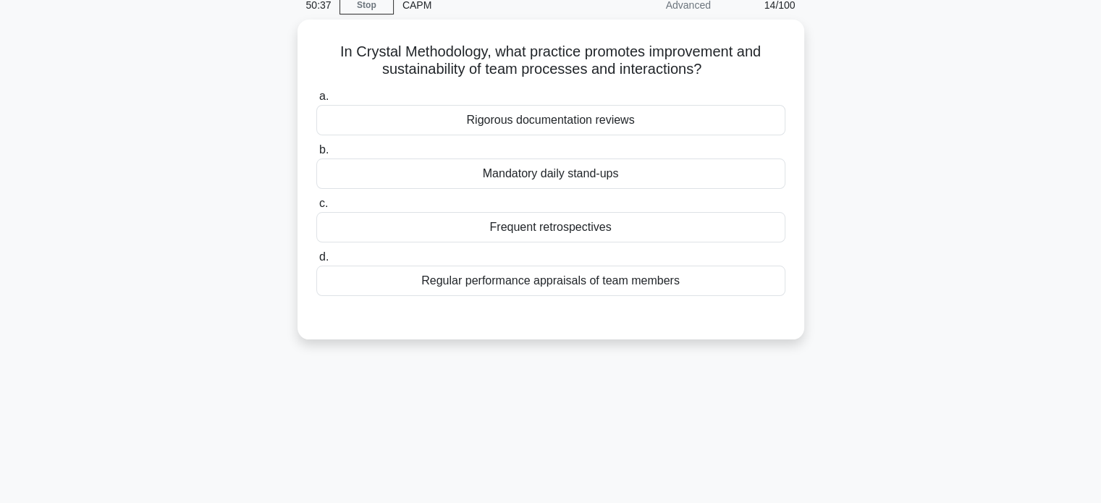
scroll to position [0, 0]
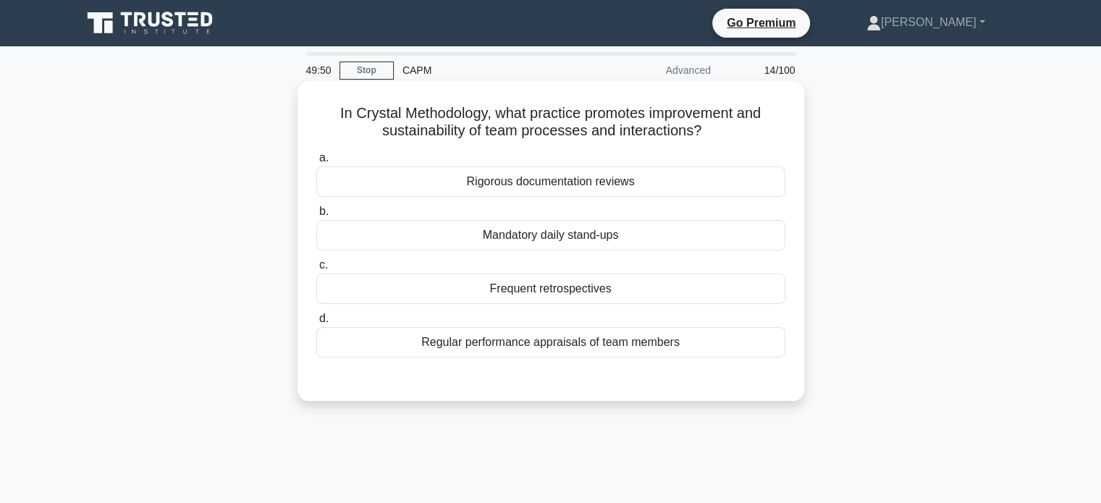
click at [643, 344] on div "Regular performance appraisals of team members" at bounding box center [550, 342] width 469 height 30
click at [316, 324] on input "d. Regular performance appraisals of team members" at bounding box center [316, 318] width 0 height 9
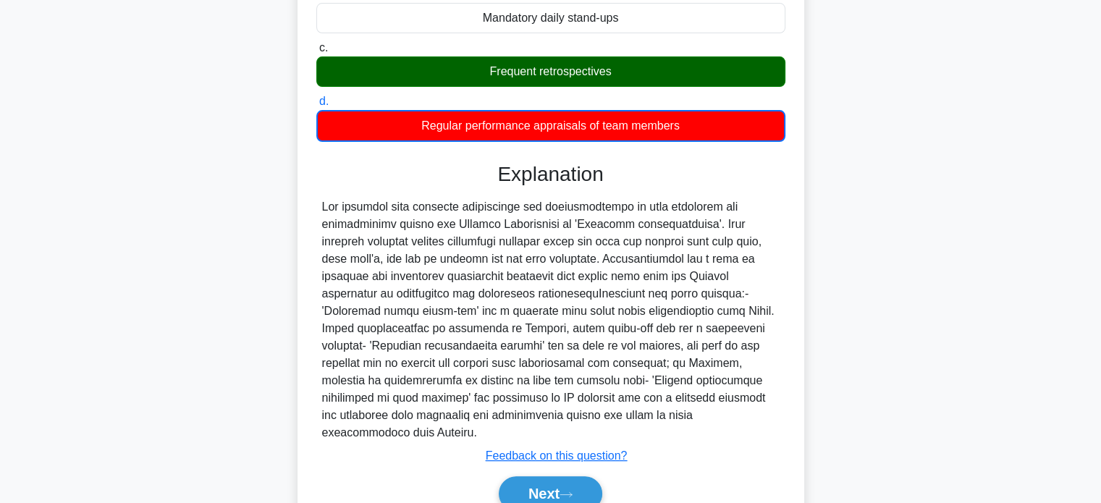
scroll to position [279, 0]
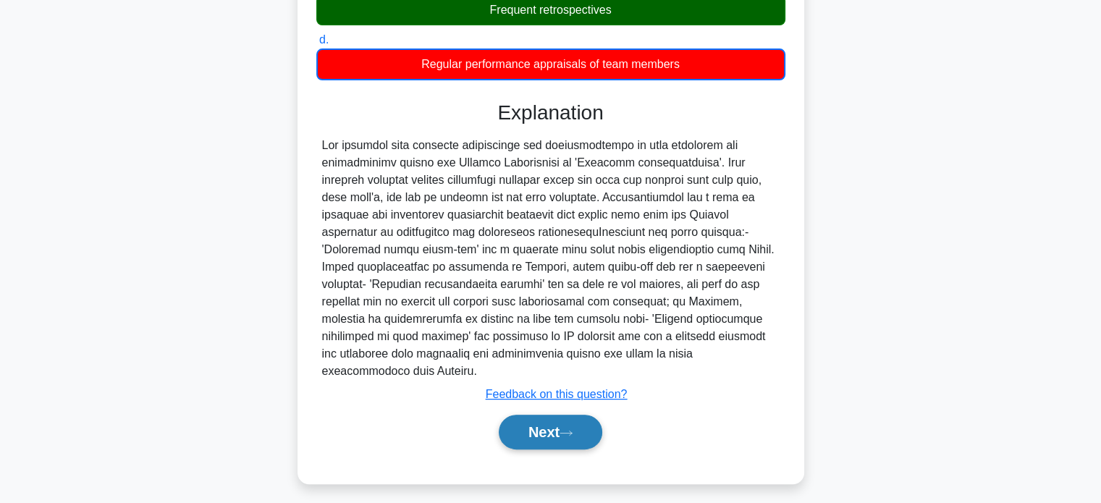
click at [550, 415] on button "Next" at bounding box center [551, 432] width 104 height 35
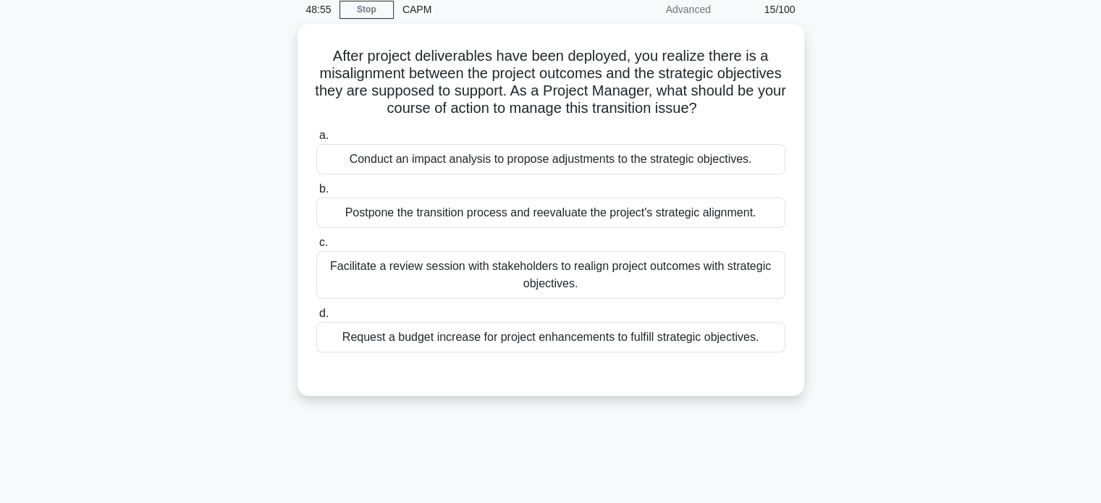
scroll to position [0, 0]
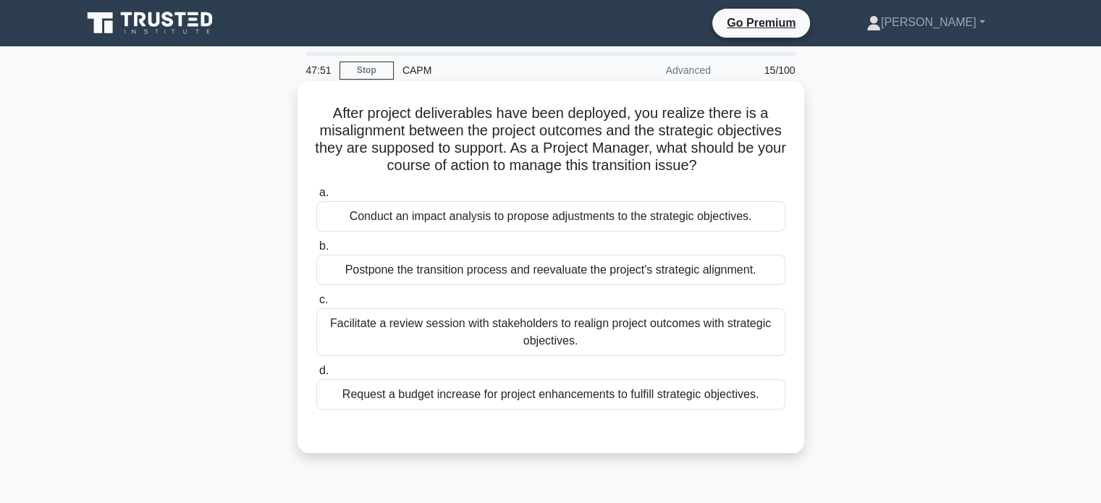
click at [620, 338] on div "Facilitate a review session with stakeholders to realign project outcomes with …" at bounding box center [550, 332] width 469 height 48
click at [316, 305] on input "c. Facilitate a review session with stakeholders to realign project outcomes wi…" at bounding box center [316, 299] width 0 height 9
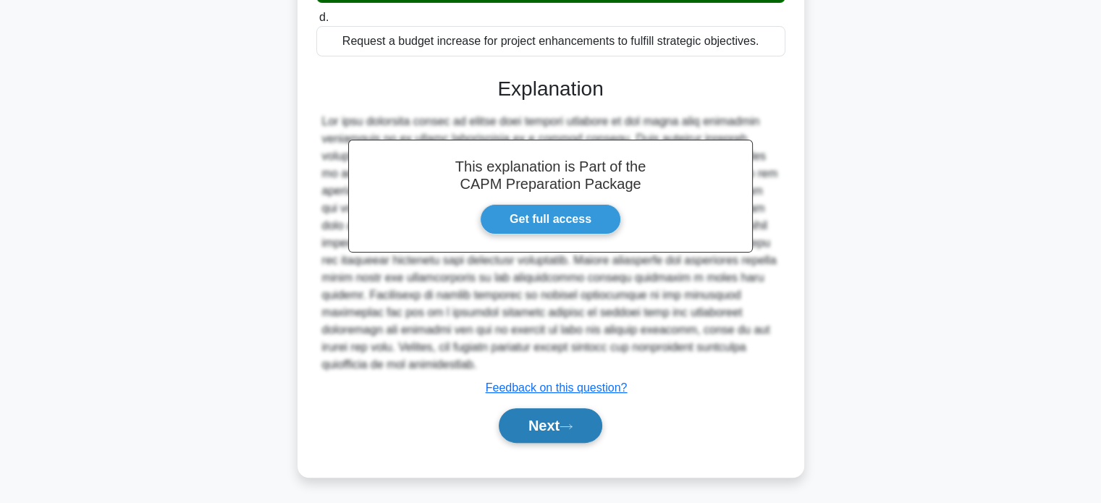
click at [542, 425] on button "Next" at bounding box center [551, 425] width 104 height 35
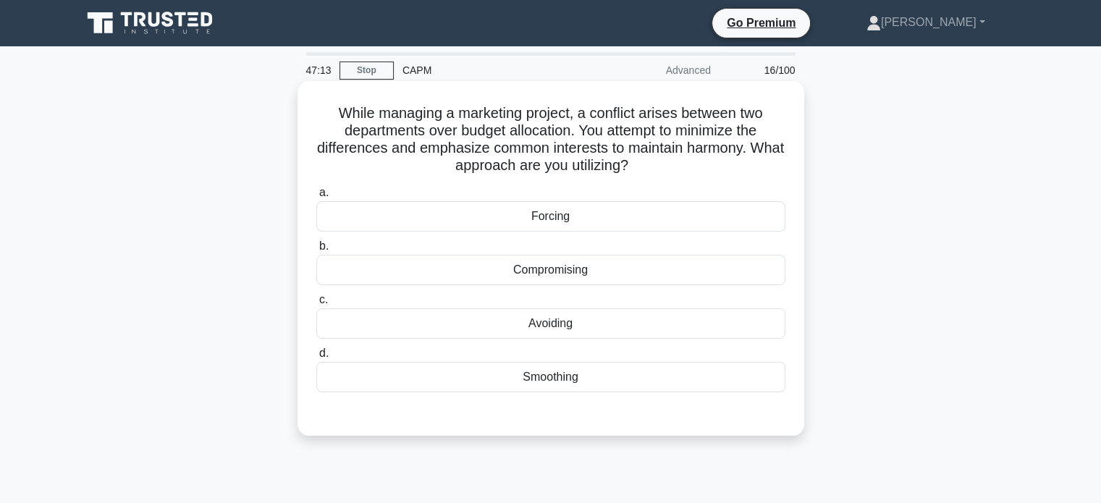
click at [533, 381] on div "Smoothing" at bounding box center [550, 377] width 469 height 30
click at [572, 379] on div "Smoothing" at bounding box center [550, 377] width 469 height 30
click at [316, 358] on input "d. Smoothing" at bounding box center [316, 353] width 0 height 9
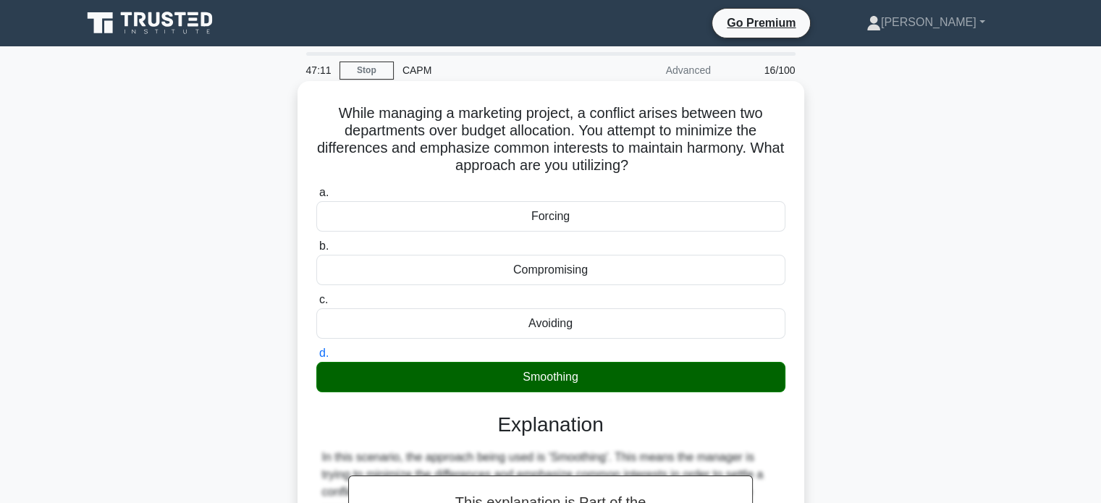
scroll to position [279, 0]
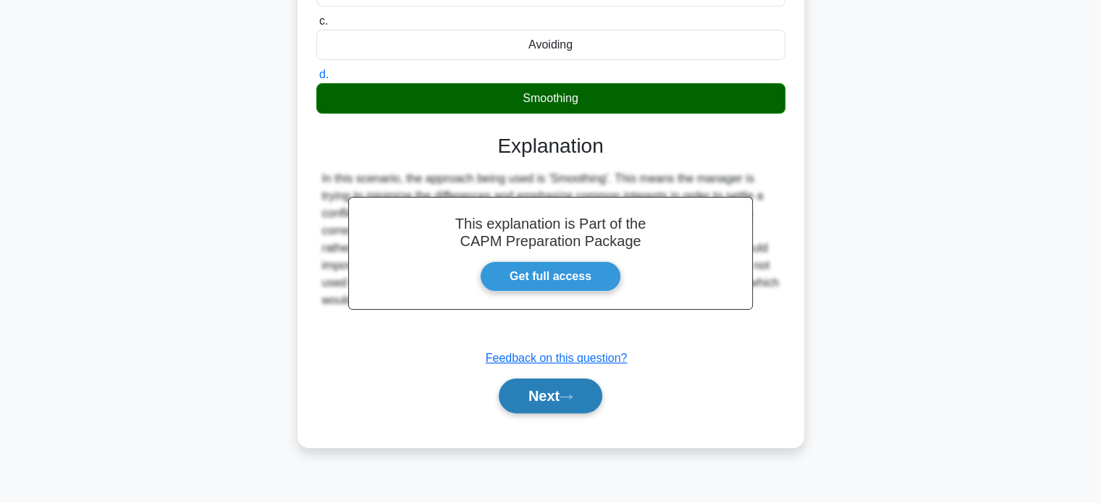
click at [558, 397] on button "Next" at bounding box center [551, 396] width 104 height 35
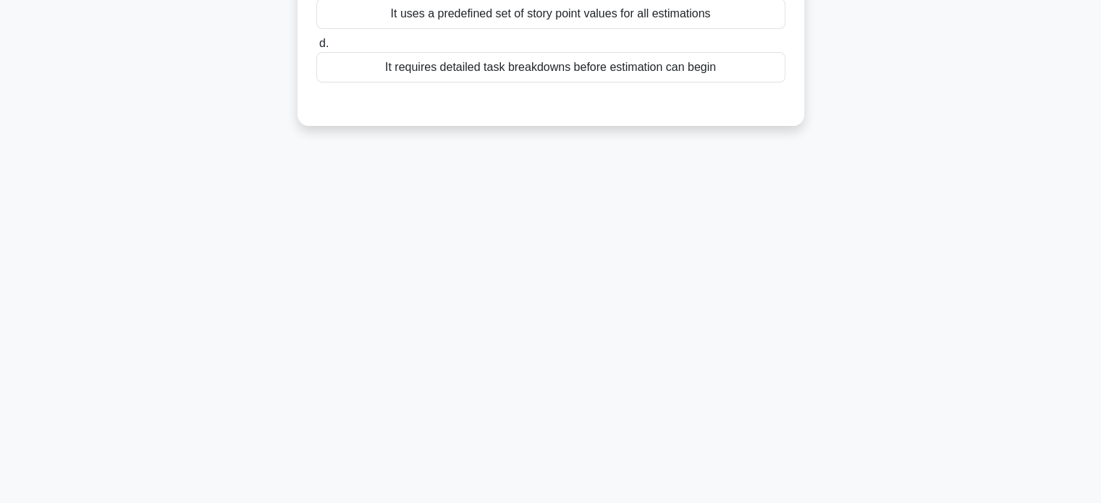
scroll to position [0, 0]
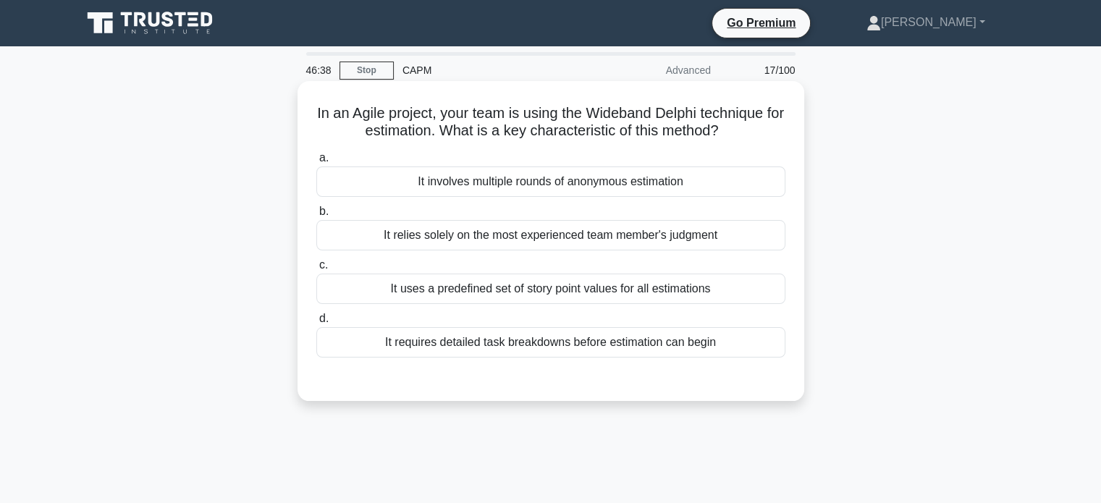
click at [615, 347] on div "It requires detailed task breakdowns before estimation can begin" at bounding box center [550, 342] width 469 height 30
click at [316, 324] on input "d. It requires detailed task breakdowns before estimation can begin" at bounding box center [316, 318] width 0 height 9
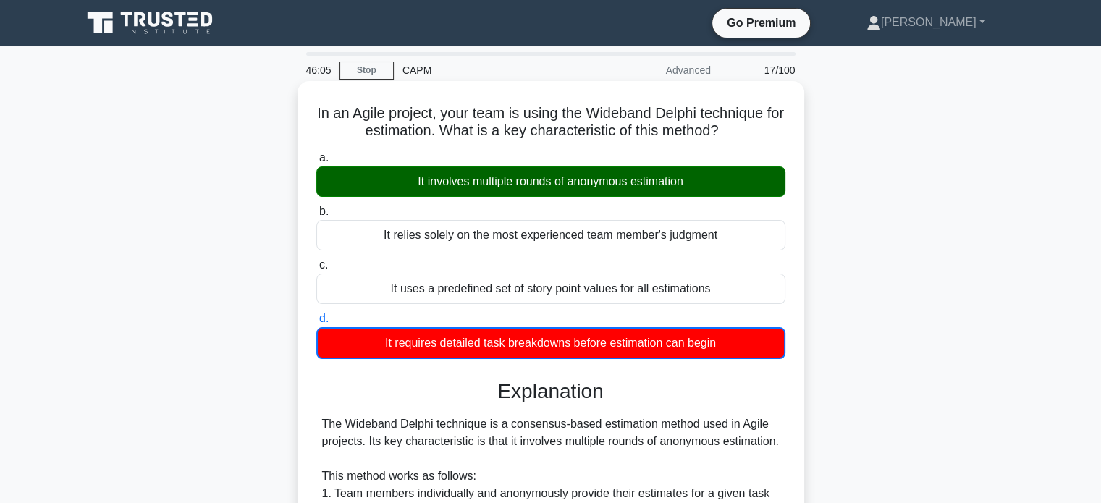
scroll to position [459, 0]
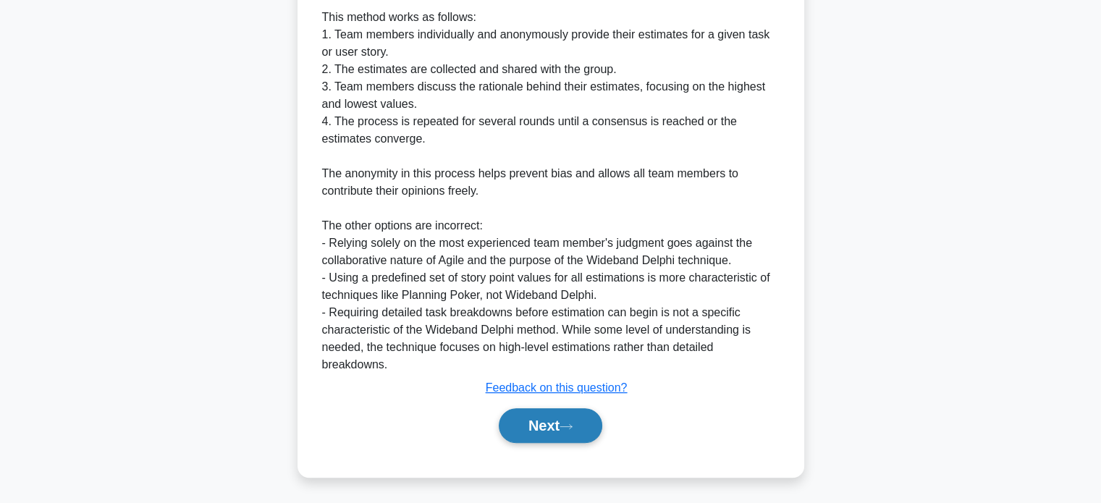
click at [535, 426] on button "Next" at bounding box center [551, 425] width 104 height 35
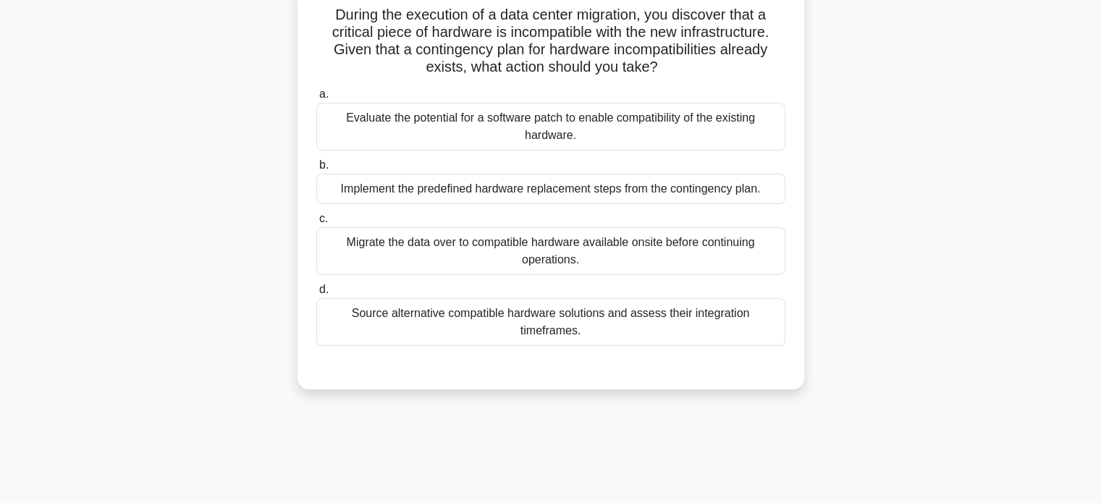
scroll to position [0, 0]
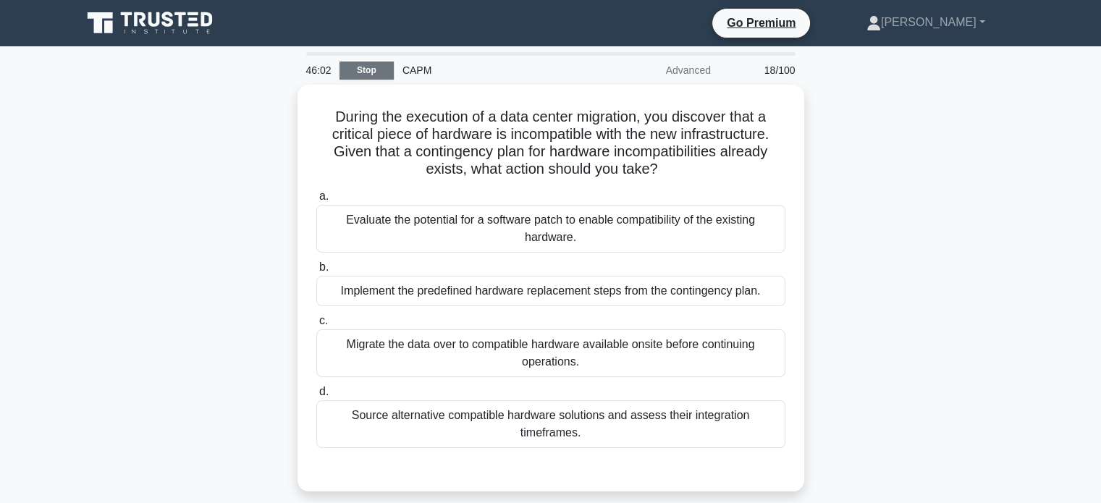
click at [362, 66] on link "Stop" at bounding box center [366, 71] width 54 height 18
